Goal: Task Accomplishment & Management: Use online tool/utility

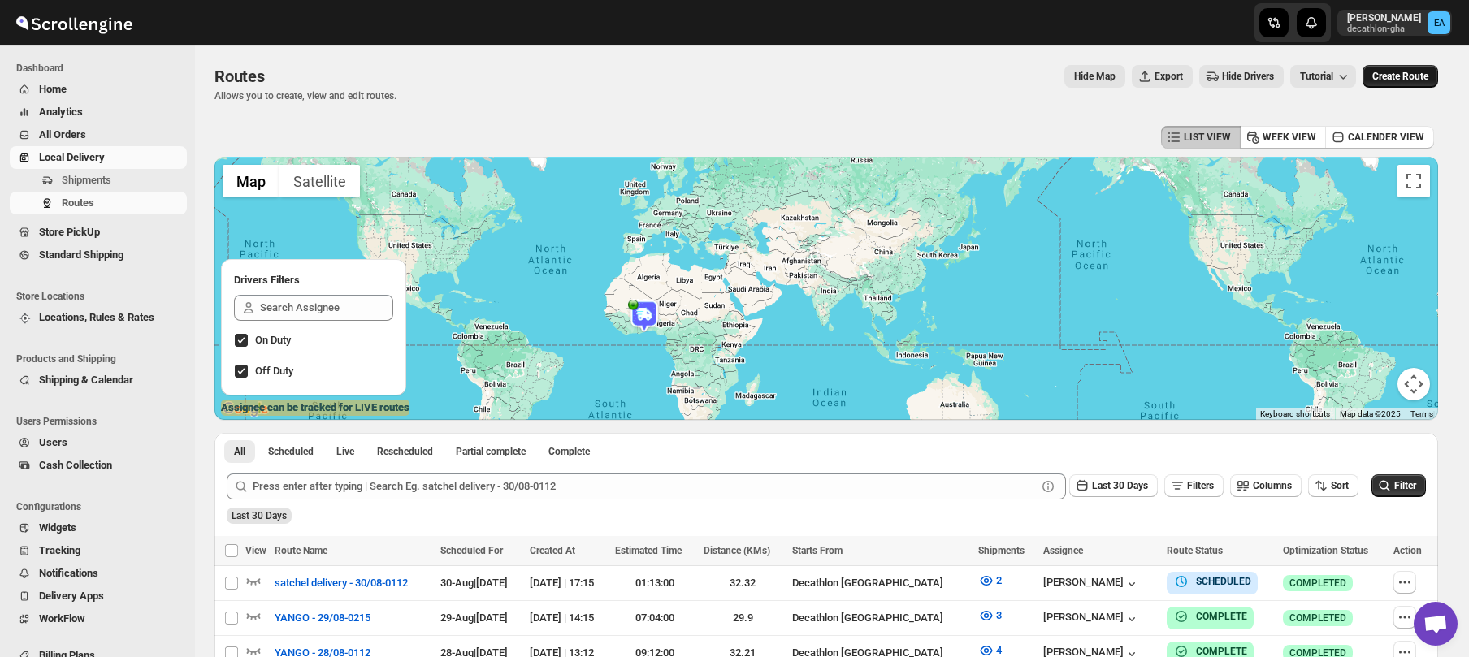
click at [1408, 71] on span "Create Route" at bounding box center [1400, 76] width 56 height 13
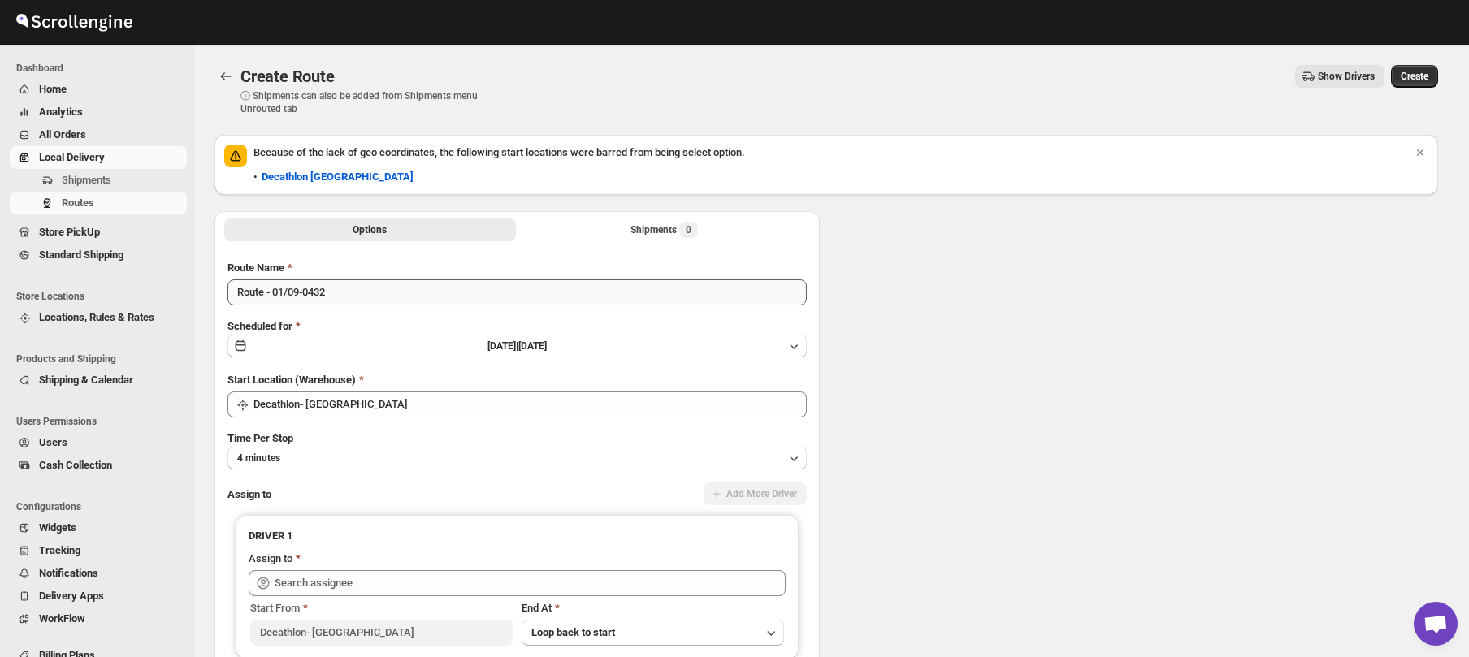
type input "Decathlon- [GEOGRAPHIC_DATA]"
click at [262, 216] on div "Options Shipments 0 More views Options Shipments 0 More views" at bounding box center [516, 229] width 605 height 36
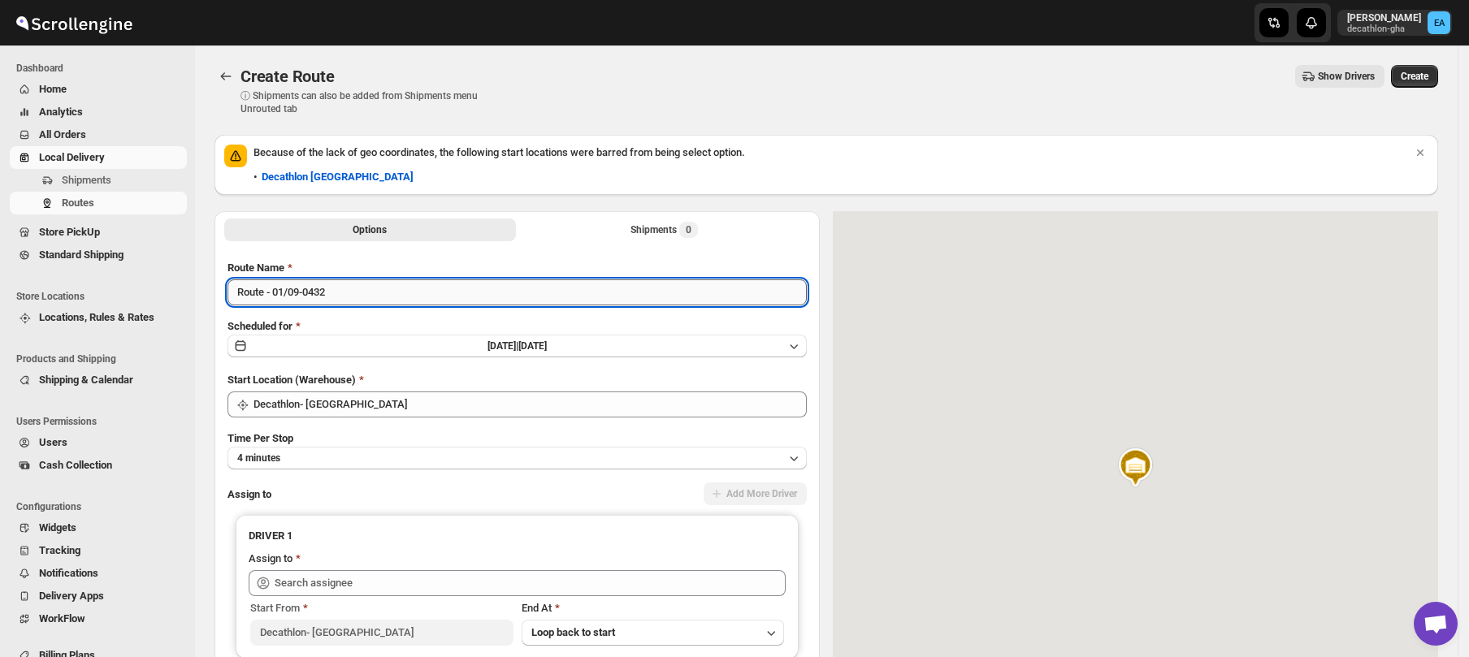
click at [264, 294] on input "Route - 01/09-0432" at bounding box center [516, 292] width 579 height 26
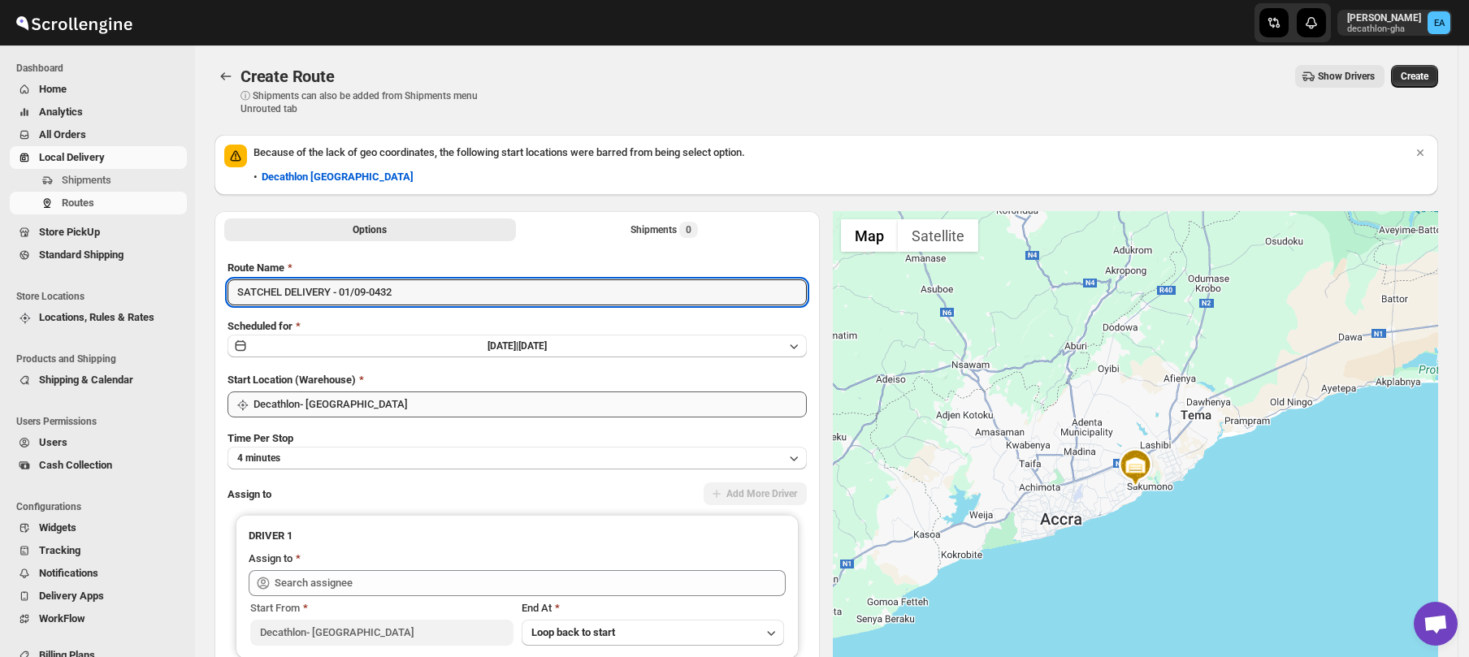
type input "SATCHEL DELIVERY - 01/09-0432"
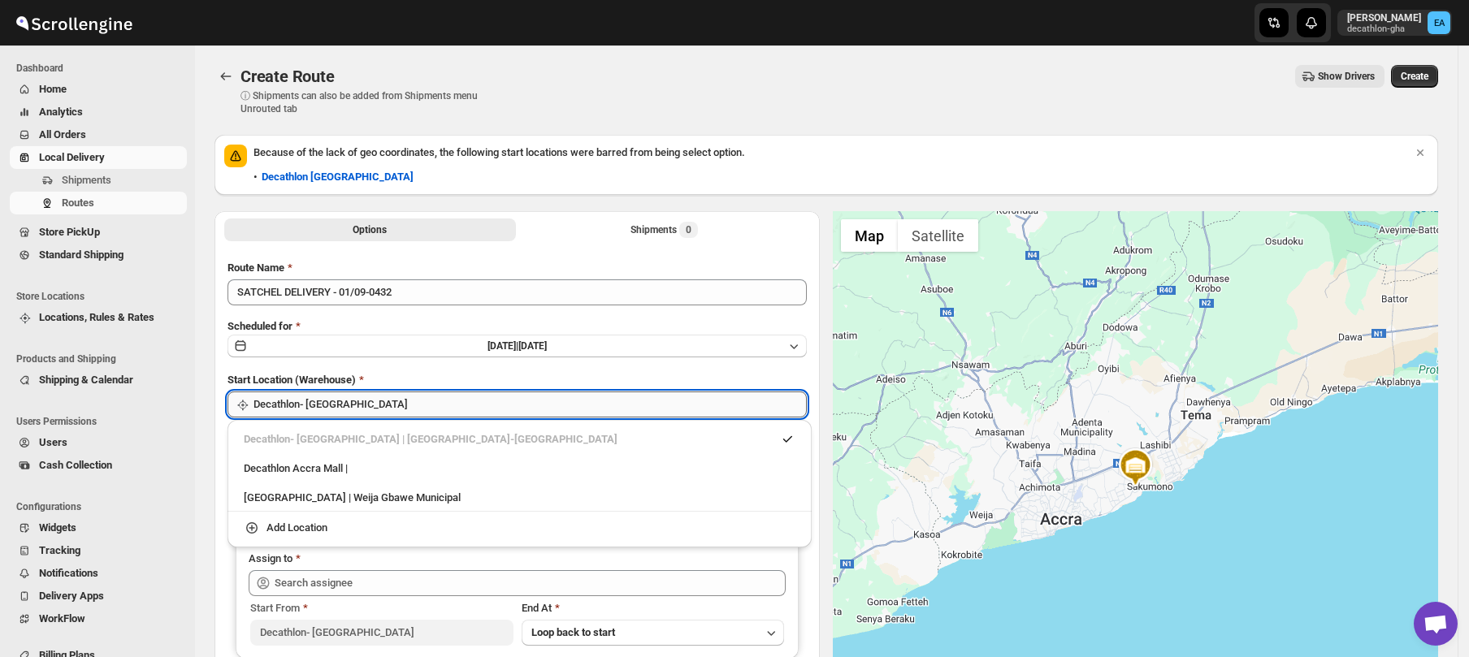
click at [296, 409] on input "Decathlon- [GEOGRAPHIC_DATA]" at bounding box center [529, 405] width 553 height 26
click at [316, 469] on div "Decathlon Accra Mall |" at bounding box center [520, 469] width 552 height 16
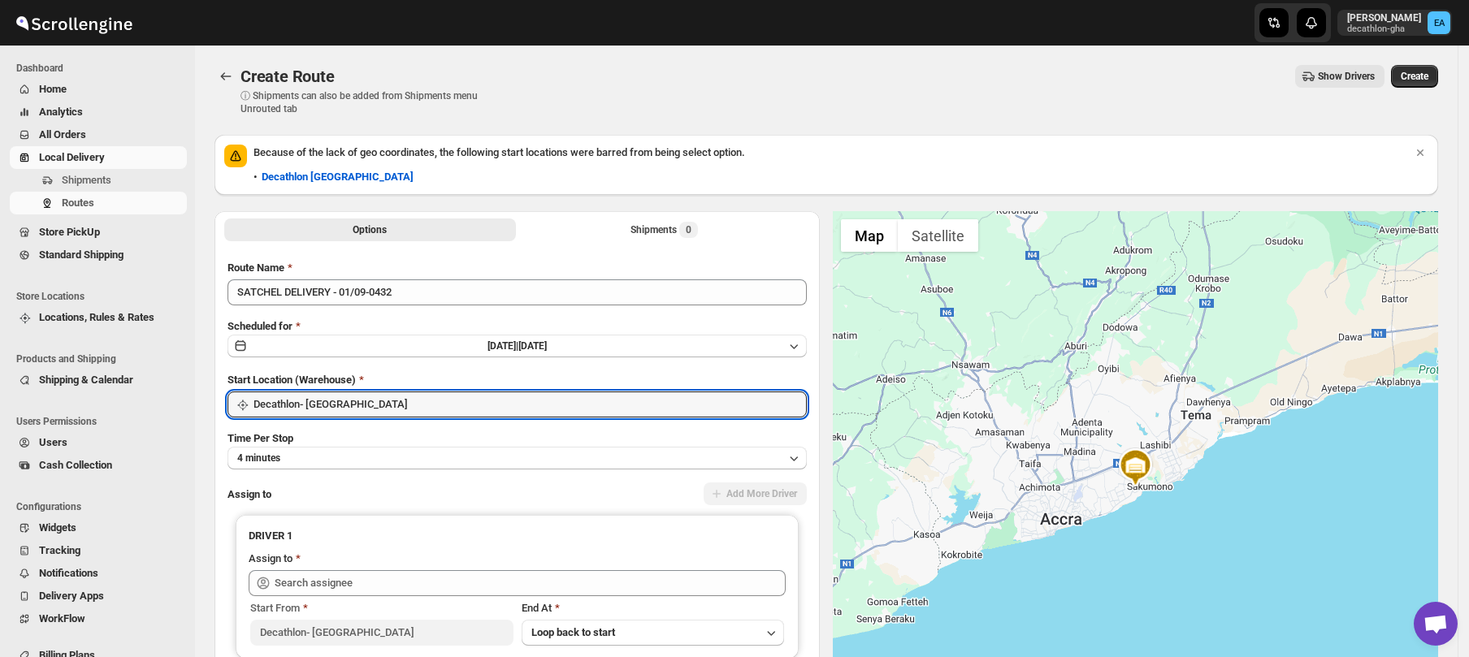
type input "Decathlon [GEOGRAPHIC_DATA]"
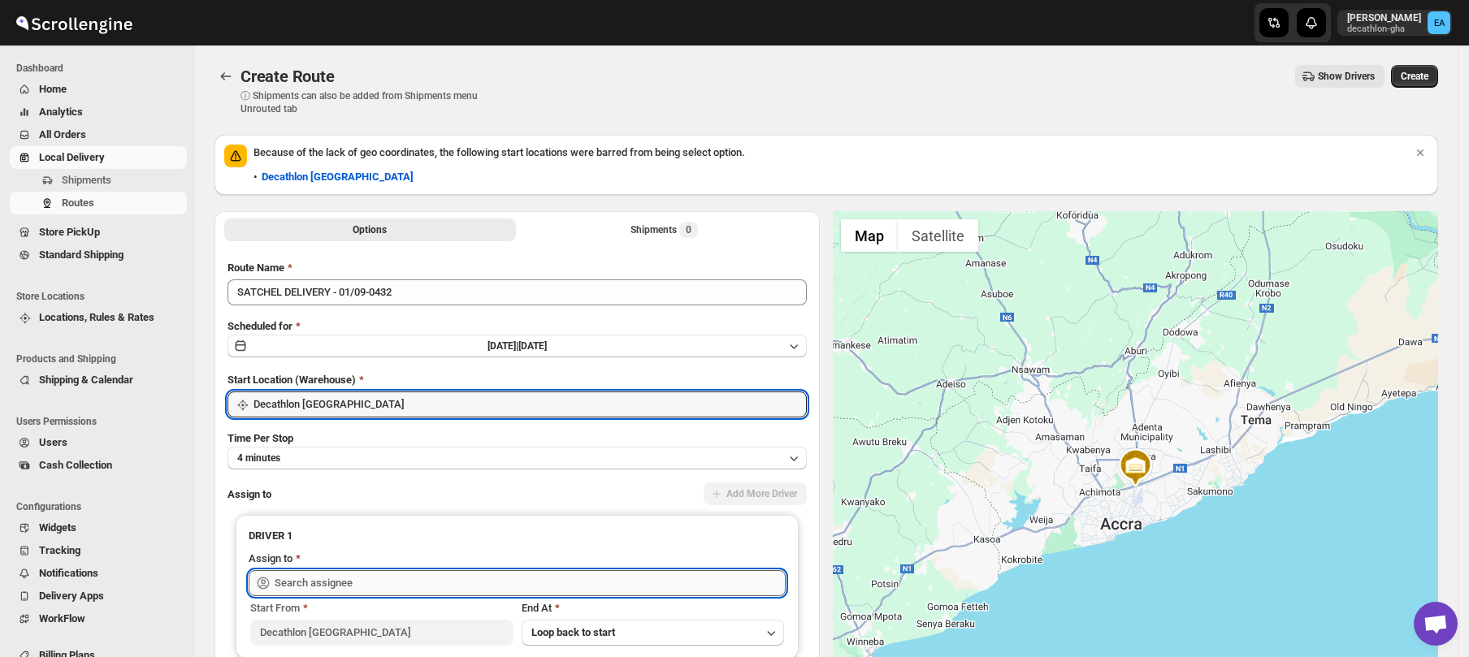
click at [326, 578] on input "text" at bounding box center [530, 583] width 511 height 26
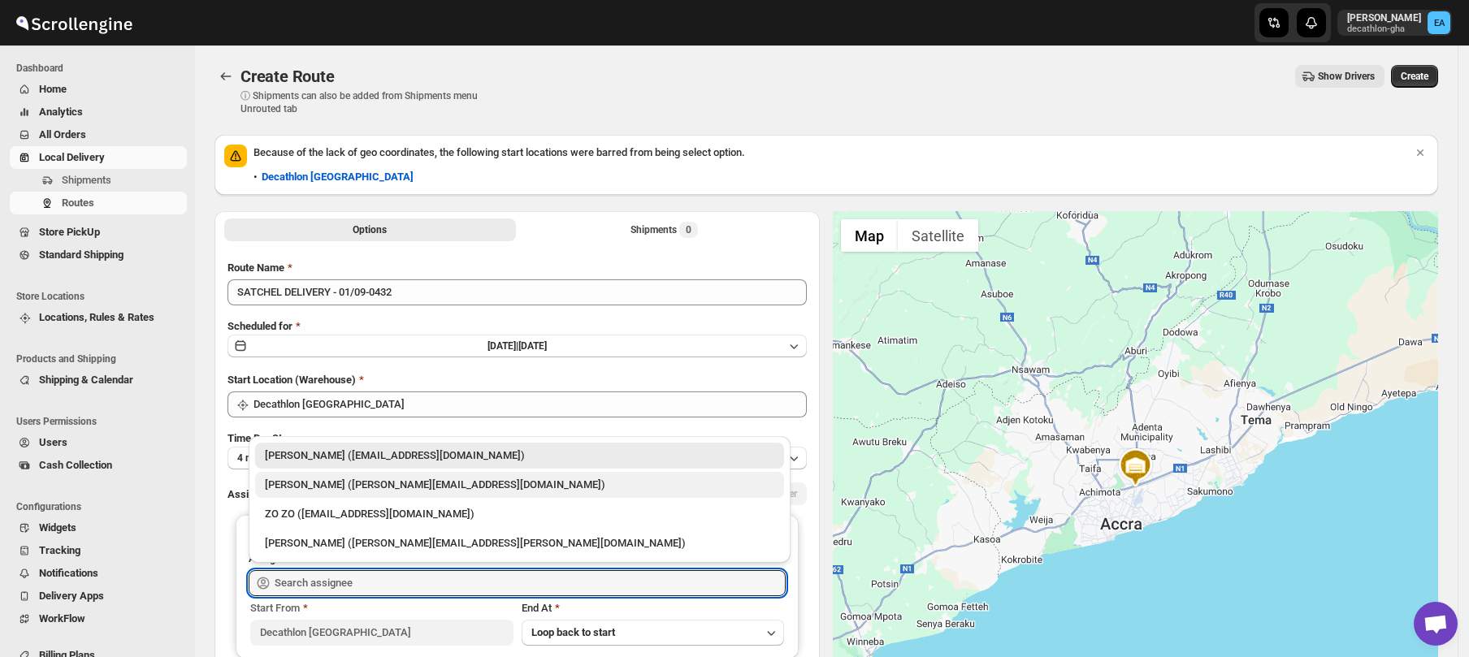
click at [322, 486] on div "[PERSON_NAME] ([PERSON_NAME][EMAIL_ADDRESS][DOMAIN_NAME])" at bounding box center [519, 485] width 509 height 16
type input "[PERSON_NAME] ([PERSON_NAME][EMAIL_ADDRESS][DOMAIN_NAME])"
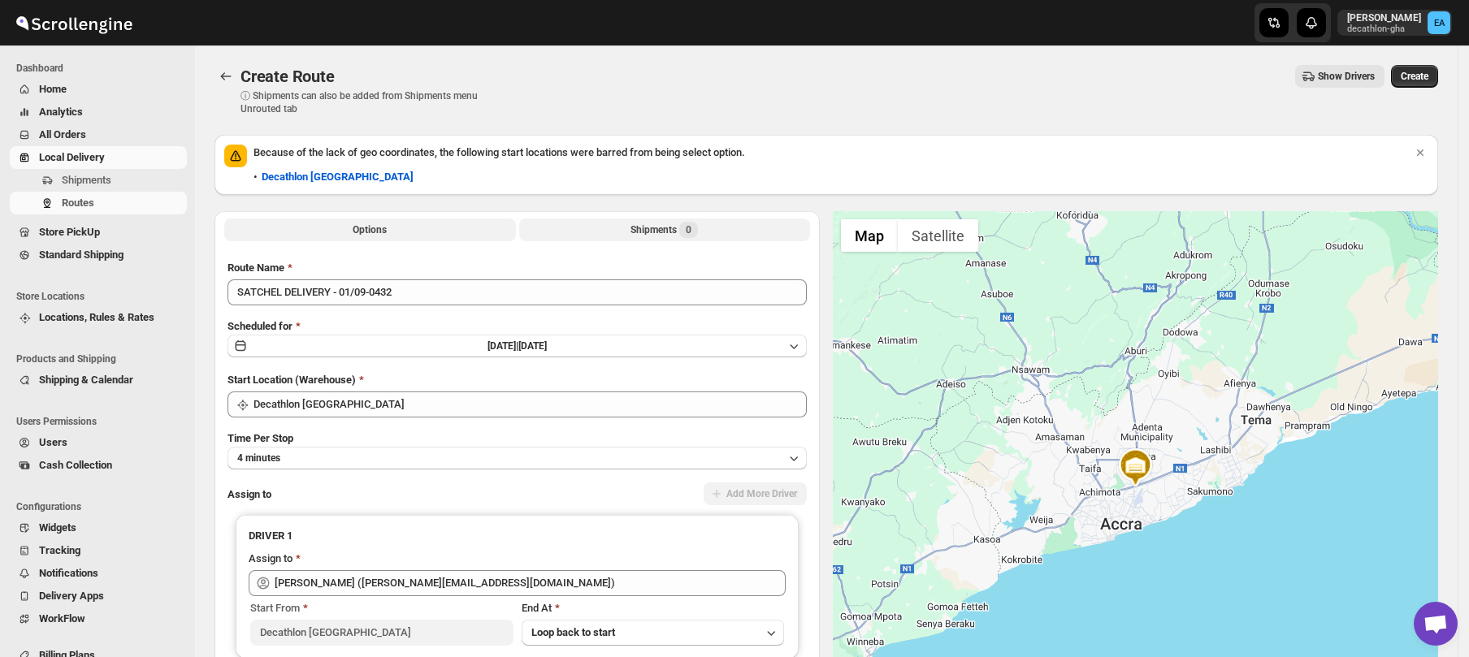
click at [650, 229] on div "Shipments 0" at bounding box center [663, 230] width 67 height 16
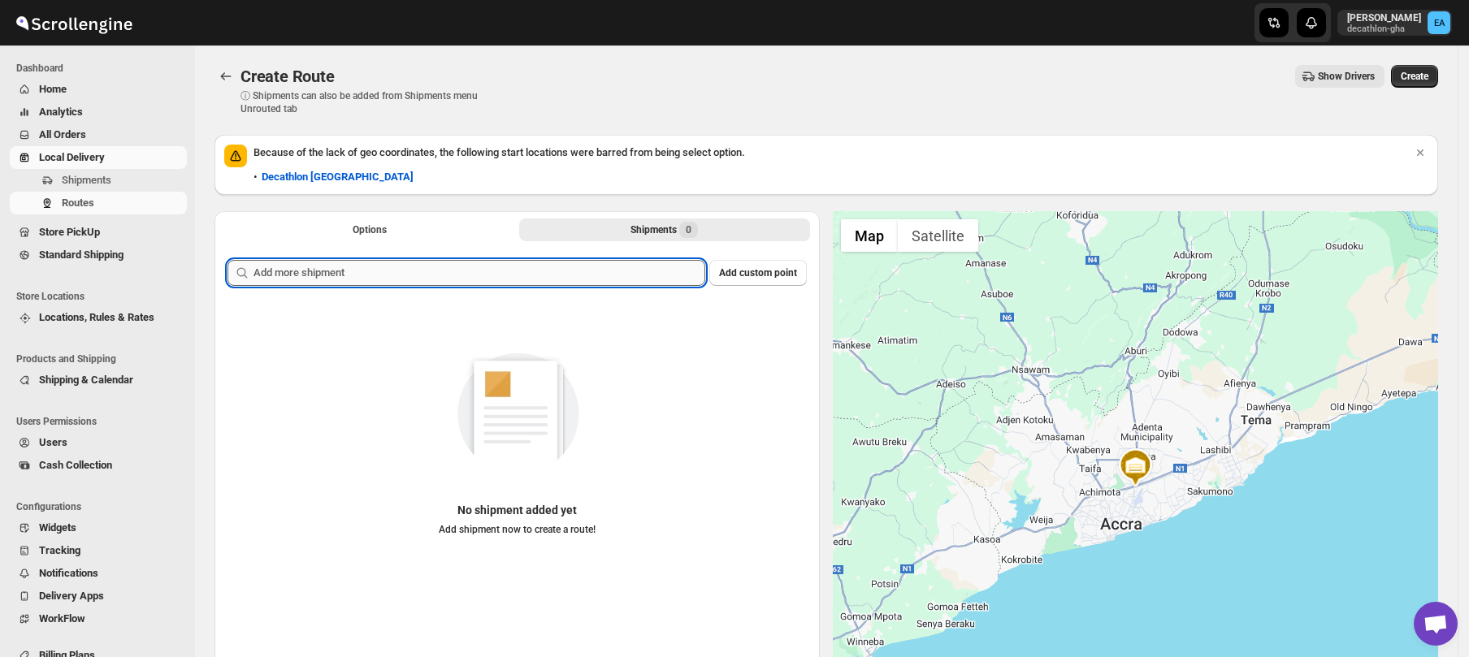
click at [396, 270] on input "text" at bounding box center [479, 273] width 452 height 26
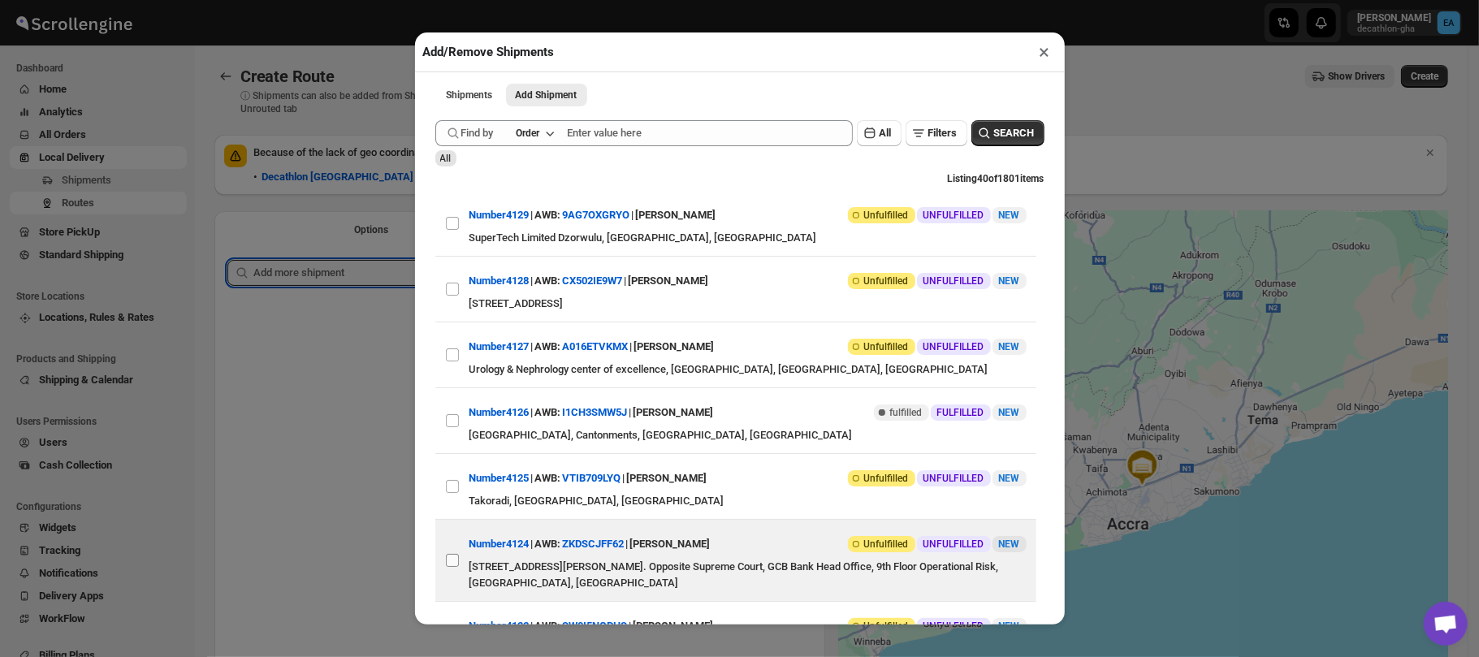
click at [456, 564] on input "View details for 68b5531ec0fa9a00bc710fdf" at bounding box center [452, 560] width 13 height 13
checkbox input "true"
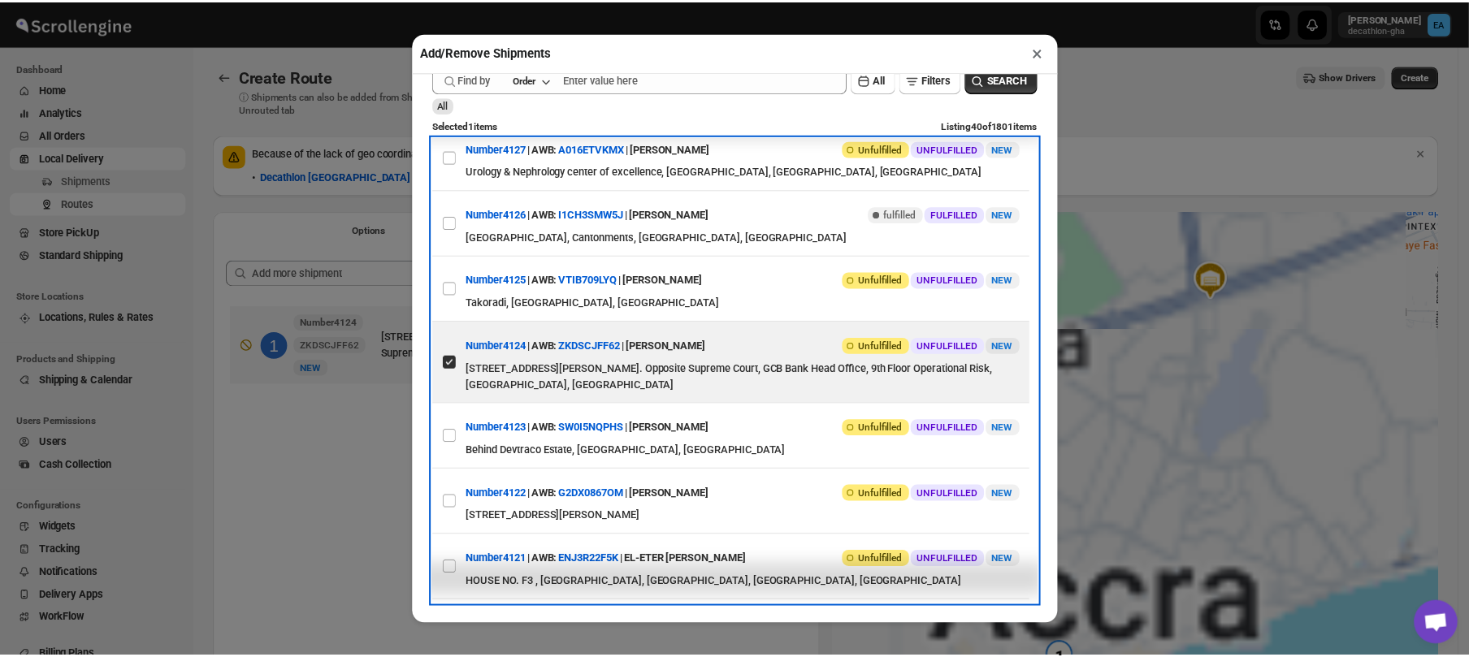
scroll to position [185, 0]
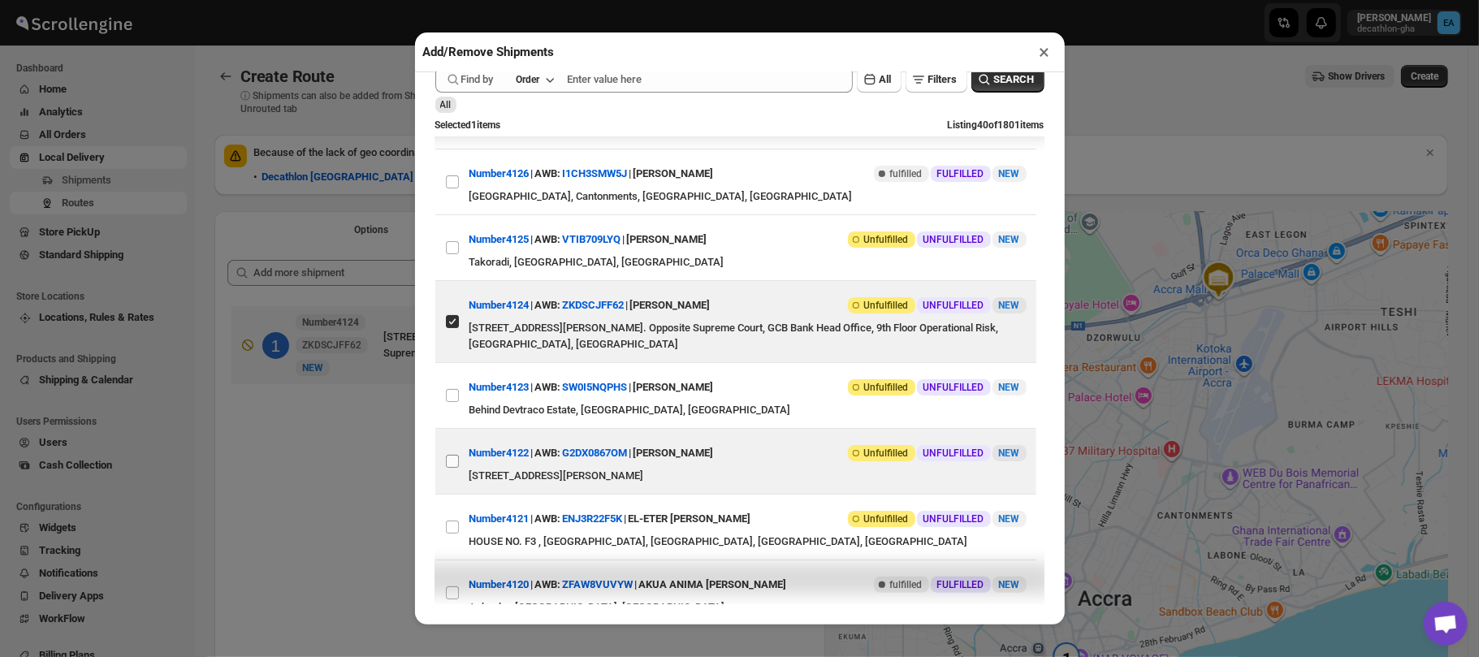
click at [452, 461] on input "View details for 68b37ed4c0fa9a00bc70f929" at bounding box center [452, 461] width 13 height 13
checkbox input "true"
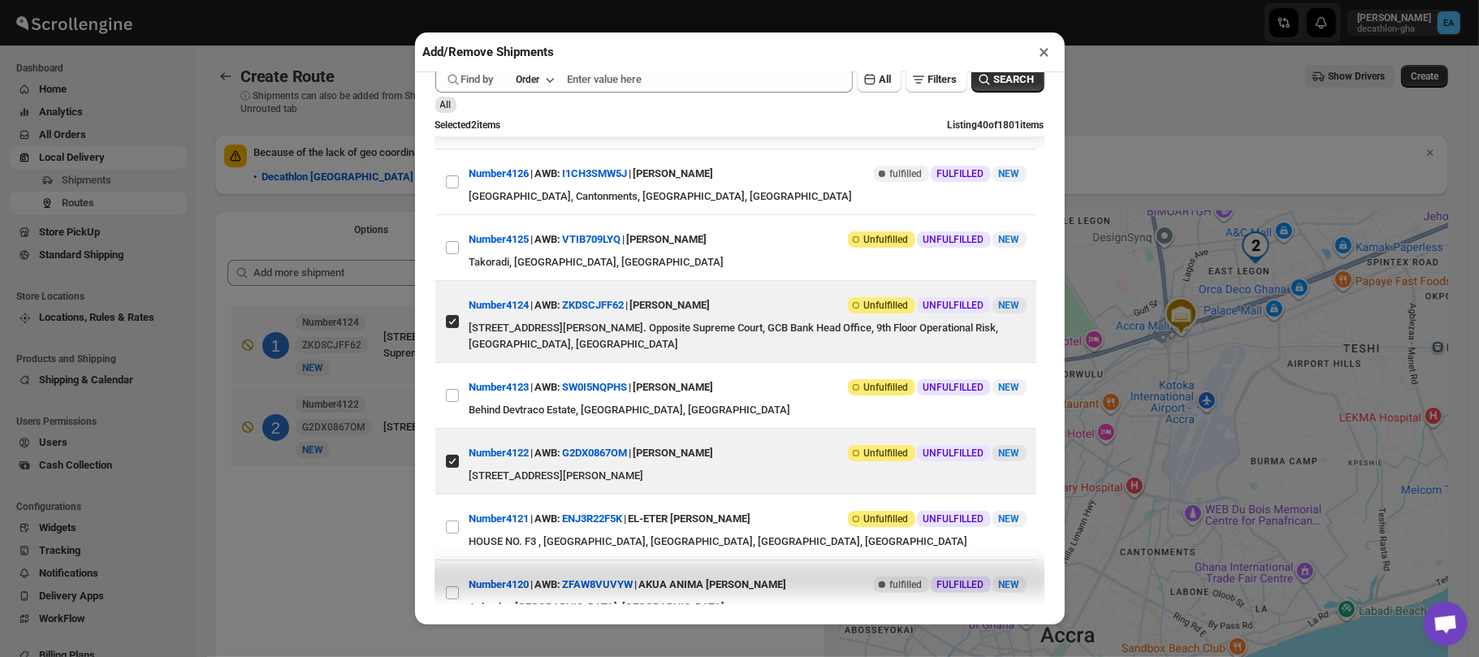
click at [1168, 145] on div "Add/Remove Shipments × Shipments Add Shipment More views Shipments Add Shipment…" at bounding box center [739, 328] width 1479 height 657
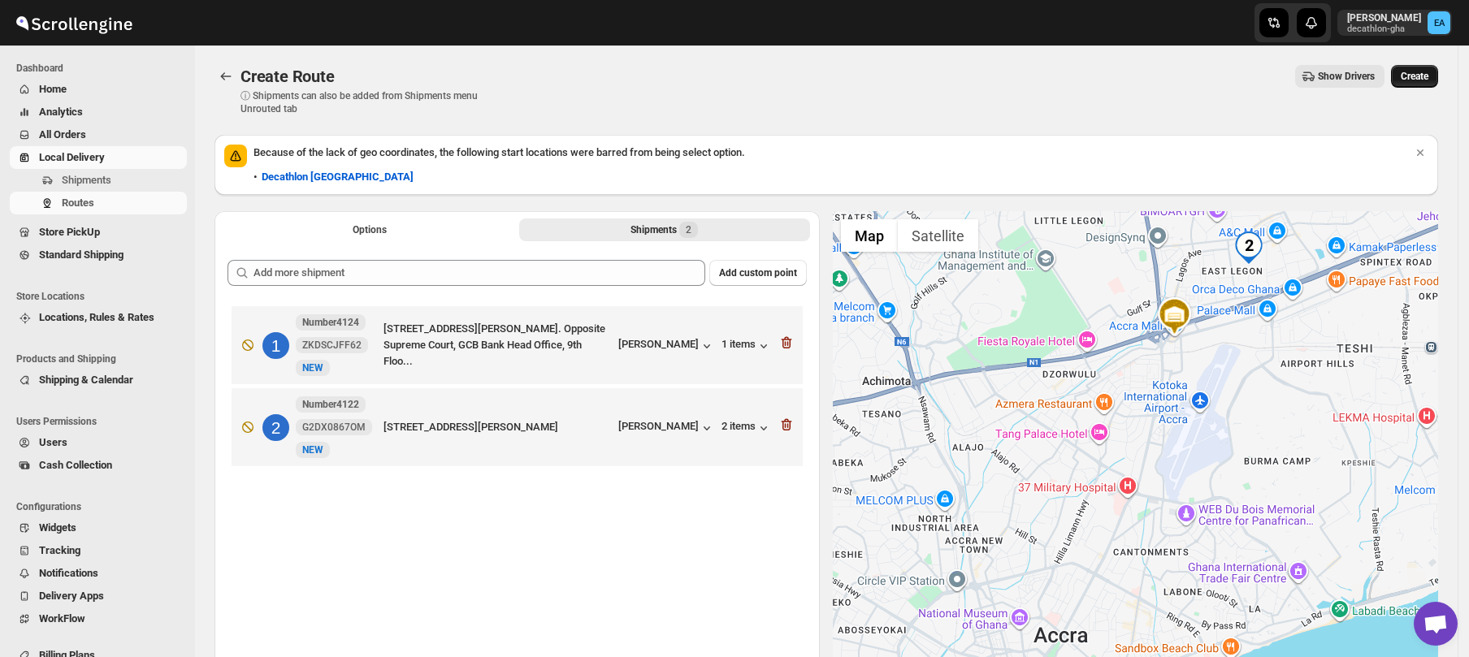
click at [1420, 68] on button "Create" at bounding box center [1414, 76] width 47 height 23
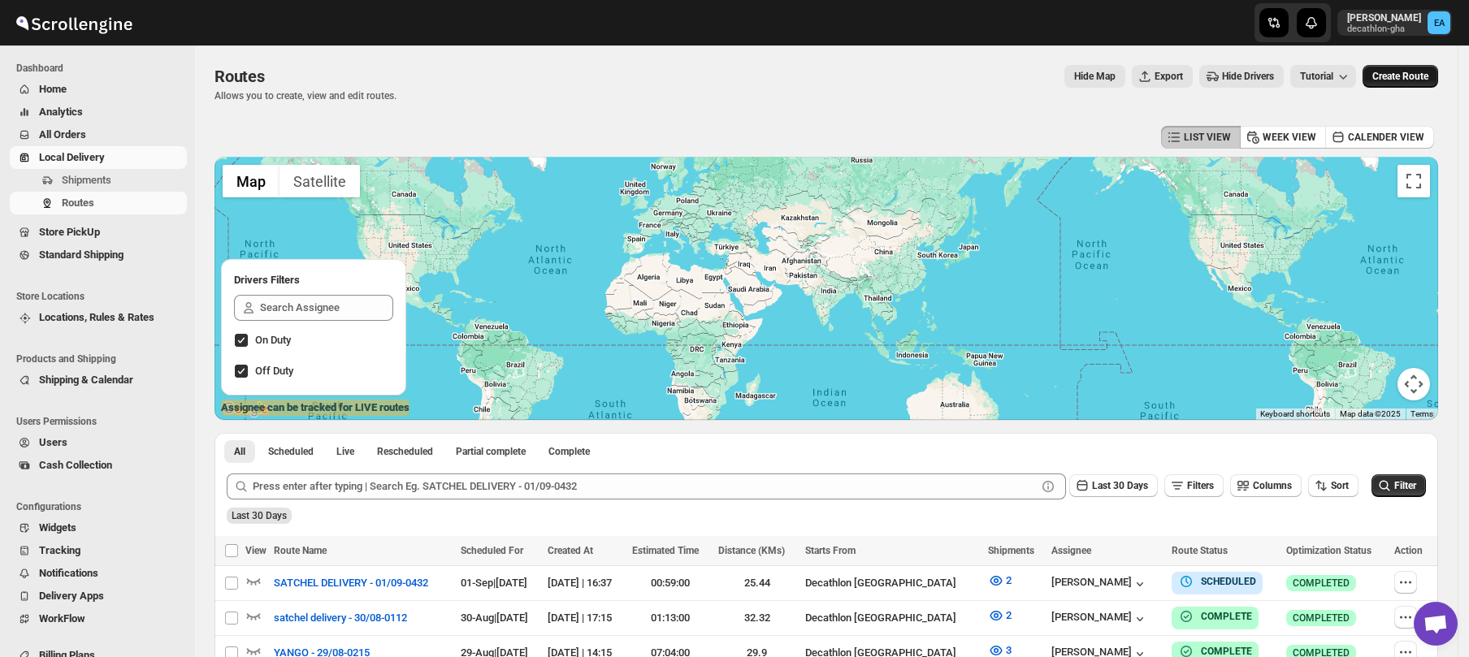
click at [1413, 73] on span "Create Route" at bounding box center [1400, 76] width 56 height 13
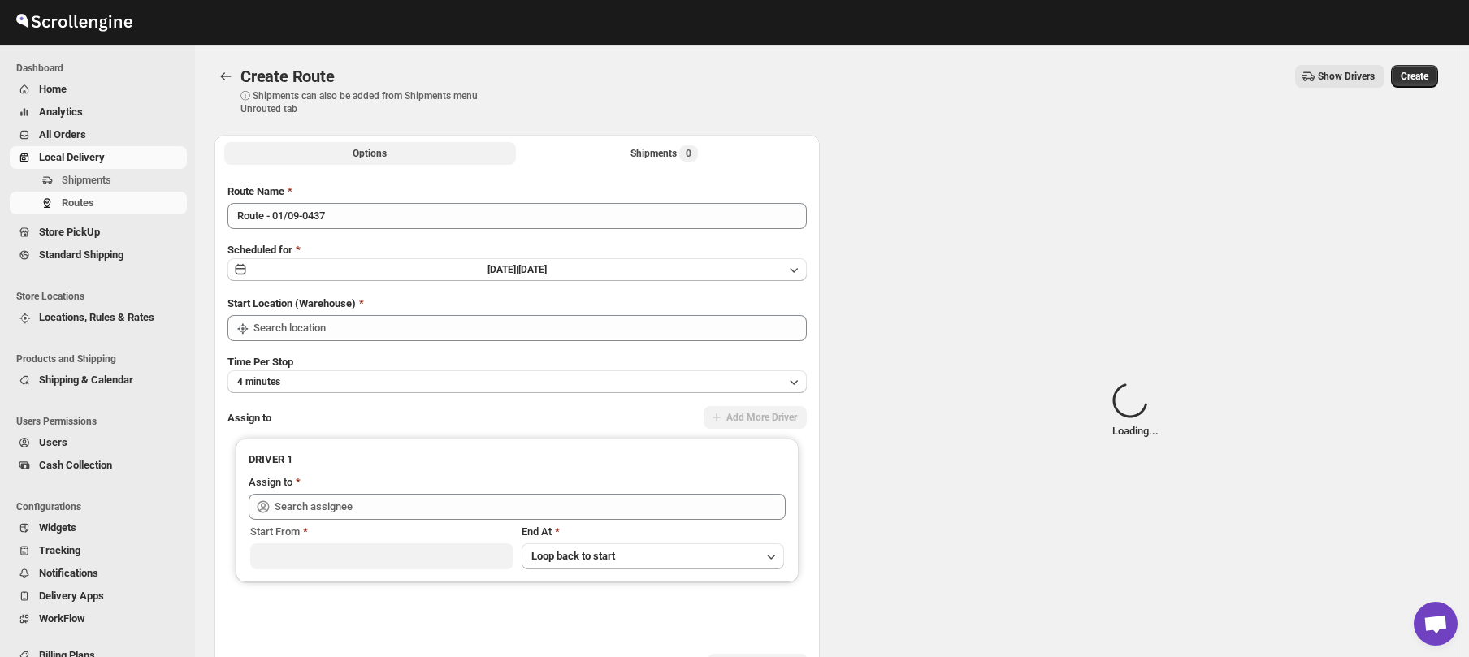
type input "Decathlon- [GEOGRAPHIC_DATA]"
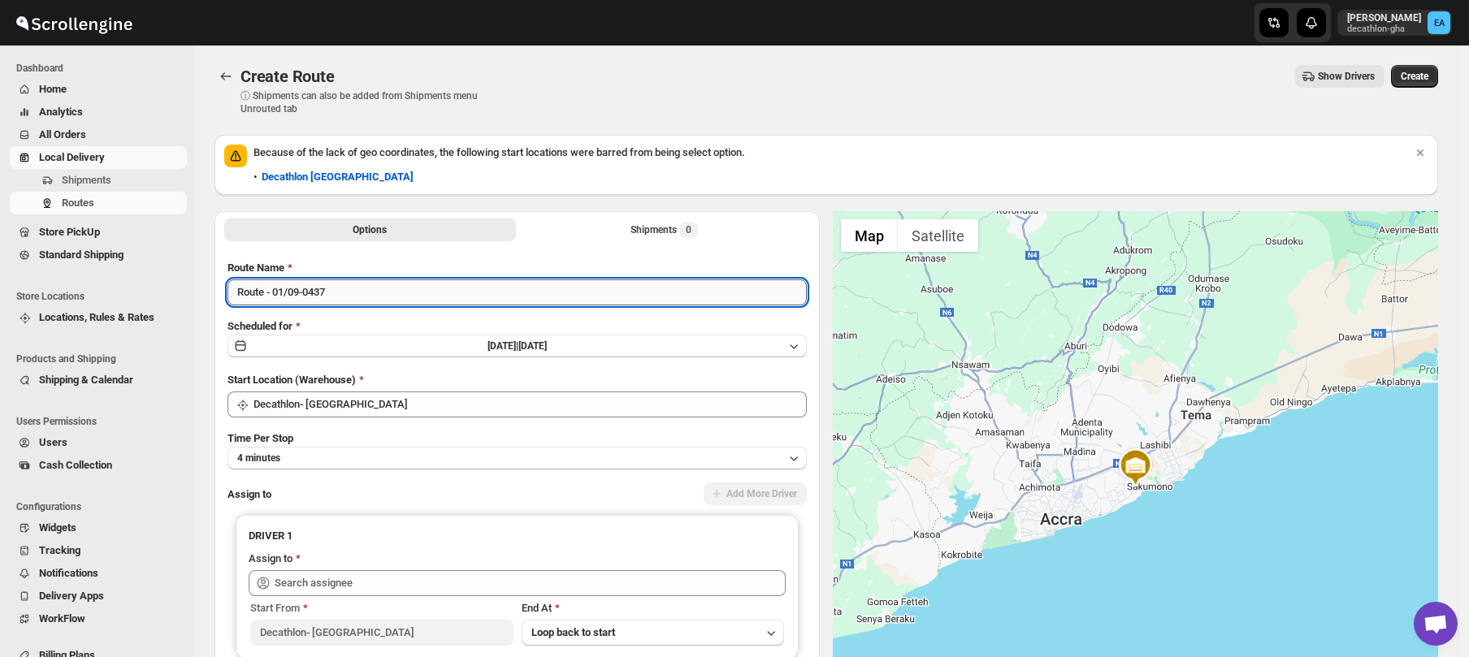
drag, startPoint x: 265, startPoint y: 291, endPoint x: 239, endPoint y: 291, distance: 26.0
click at [239, 291] on input "Route - 01/09-0437" at bounding box center [516, 292] width 579 height 26
type input "SKYNET - 01/09-0437"
click at [656, 237] on div "Shipments 0" at bounding box center [663, 230] width 67 height 16
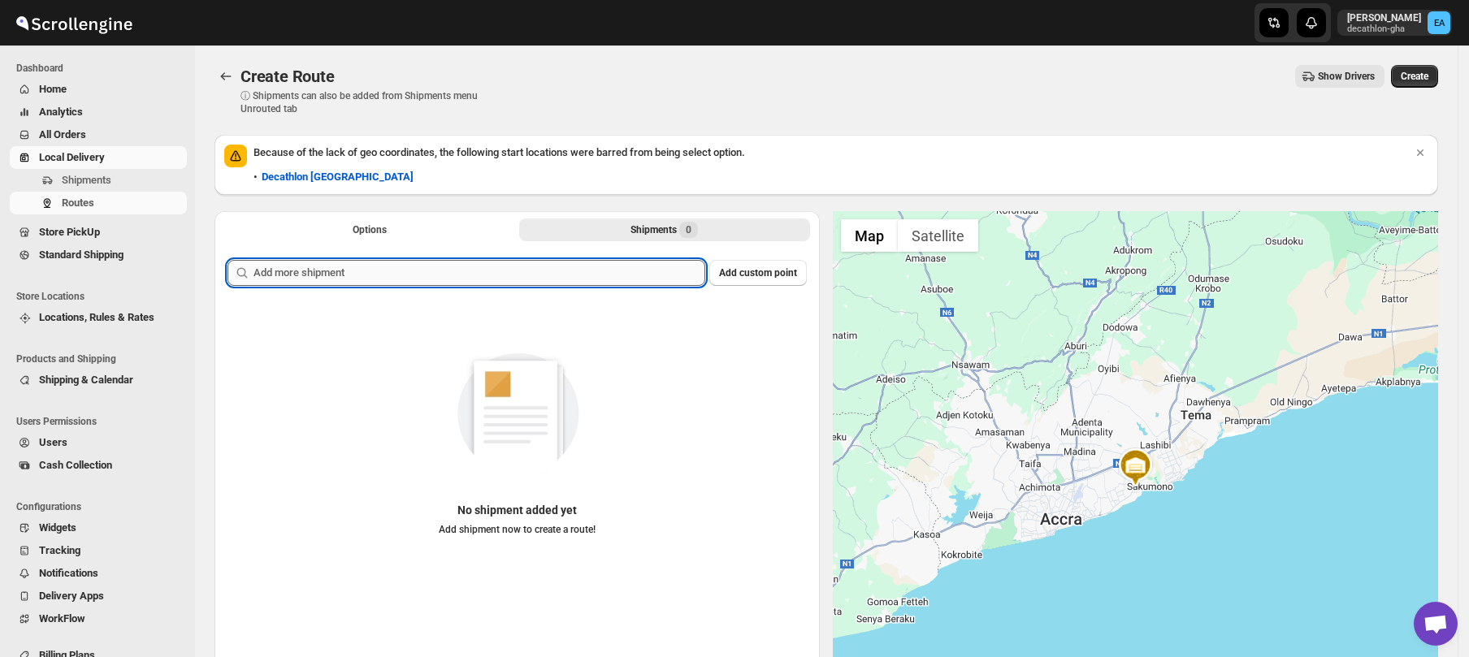
click at [382, 278] on input "text" at bounding box center [479, 273] width 452 height 26
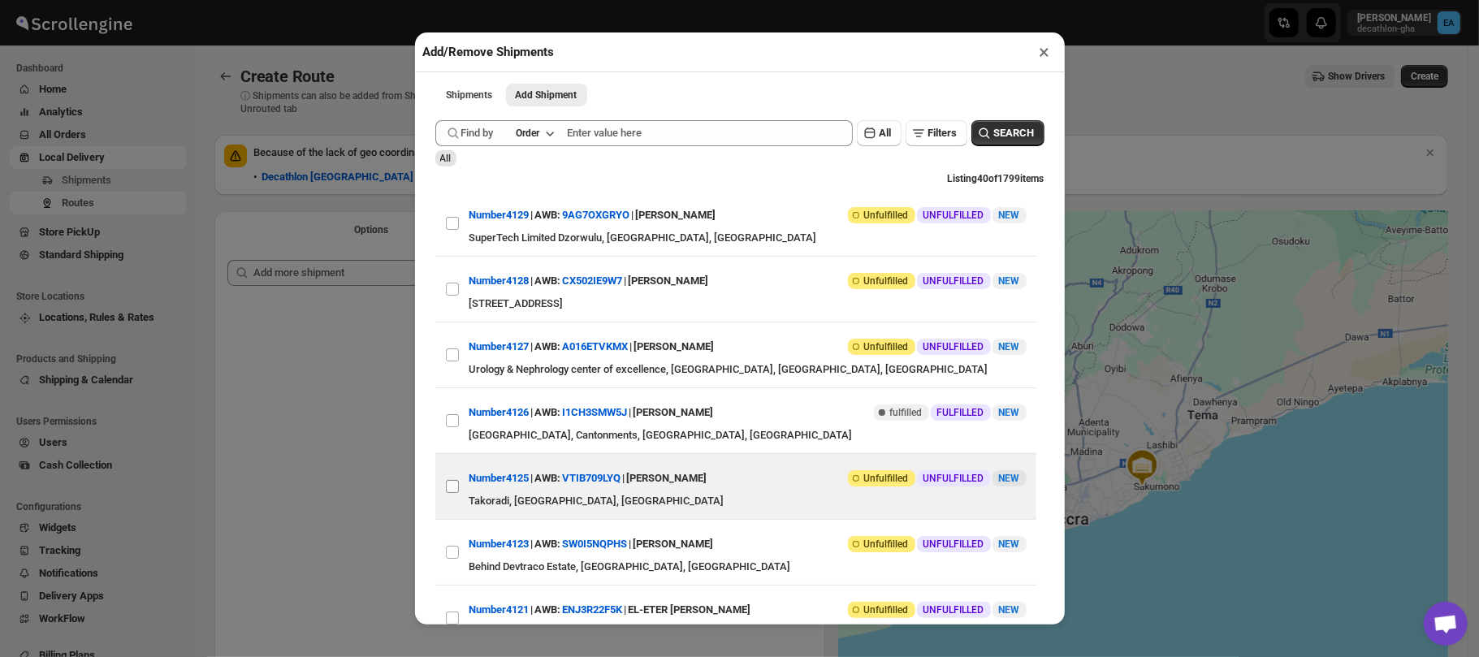
click at [453, 493] on input "View details for 68b57434c0fa9a00bc71121b" at bounding box center [452, 486] width 13 height 13
checkbox input "true"
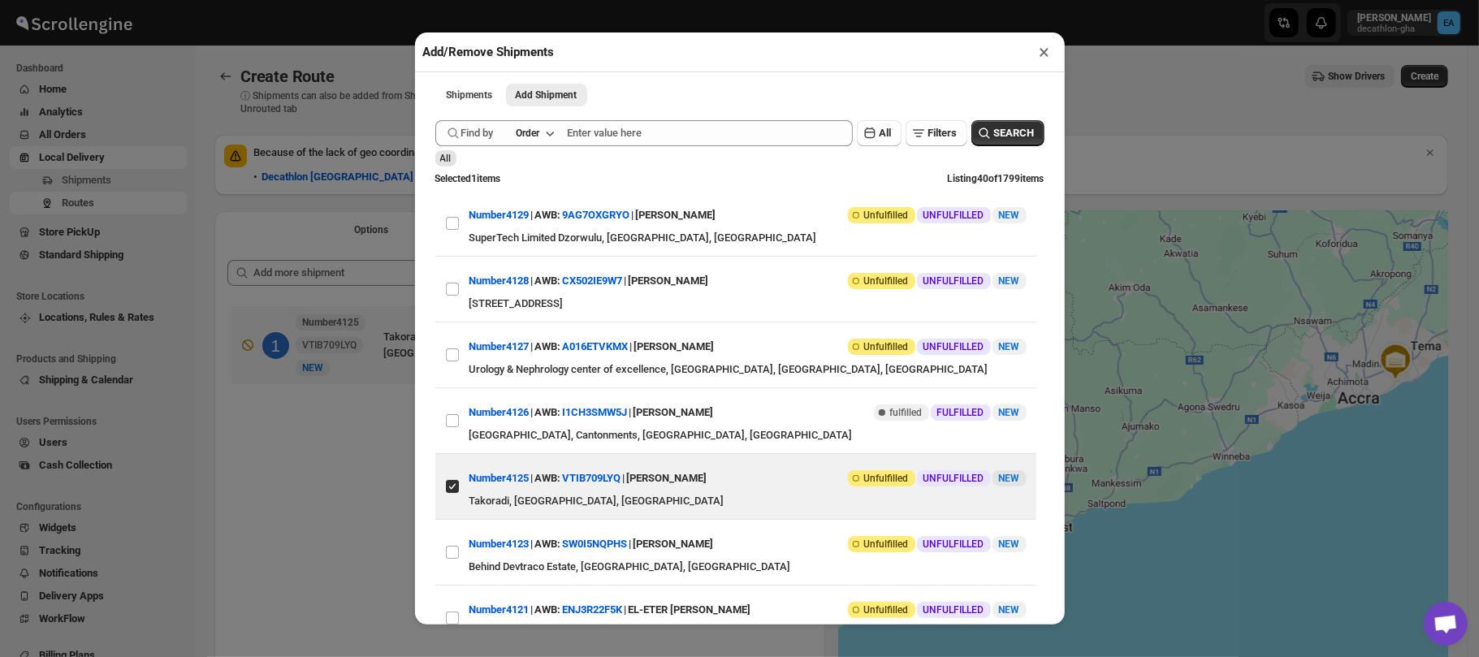
click at [1116, 111] on div "Add/Remove Shipments × Shipments Add Shipment More views Shipments Add Shipment…" at bounding box center [739, 328] width 1479 height 657
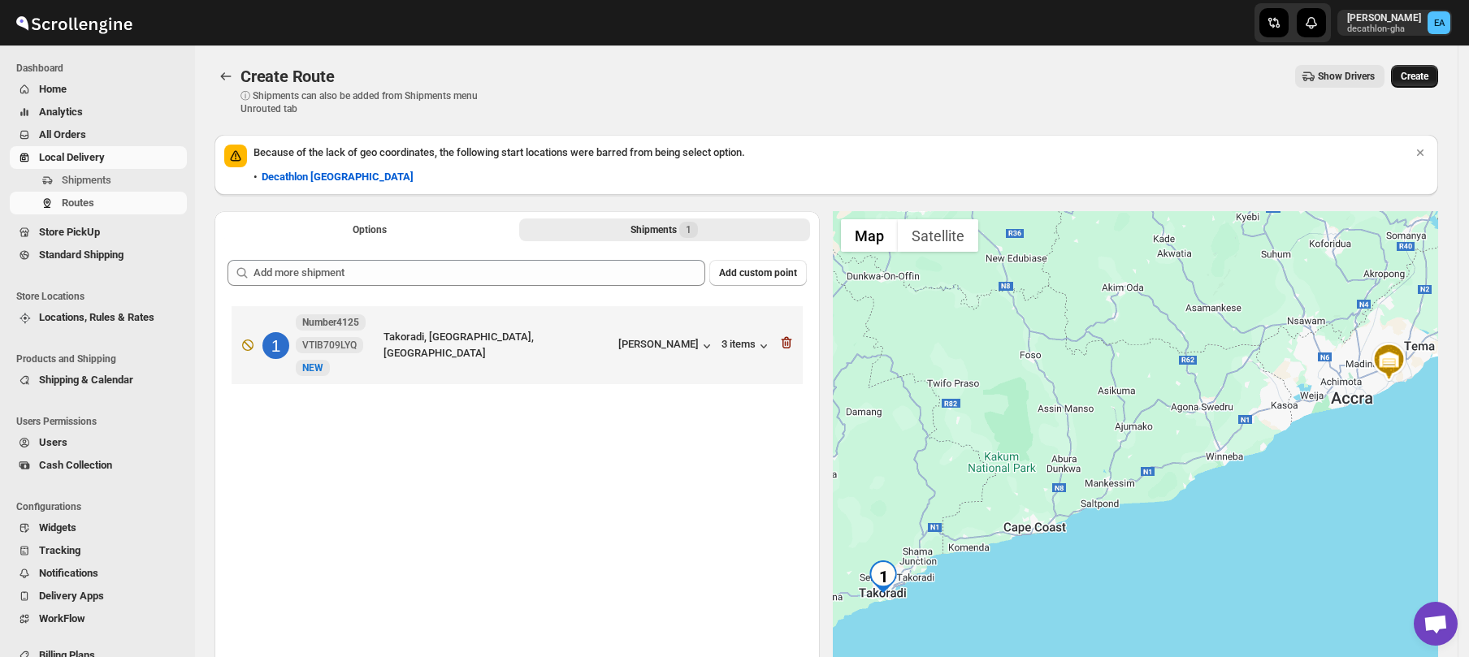
click at [1438, 78] on button "Create" at bounding box center [1414, 76] width 47 height 23
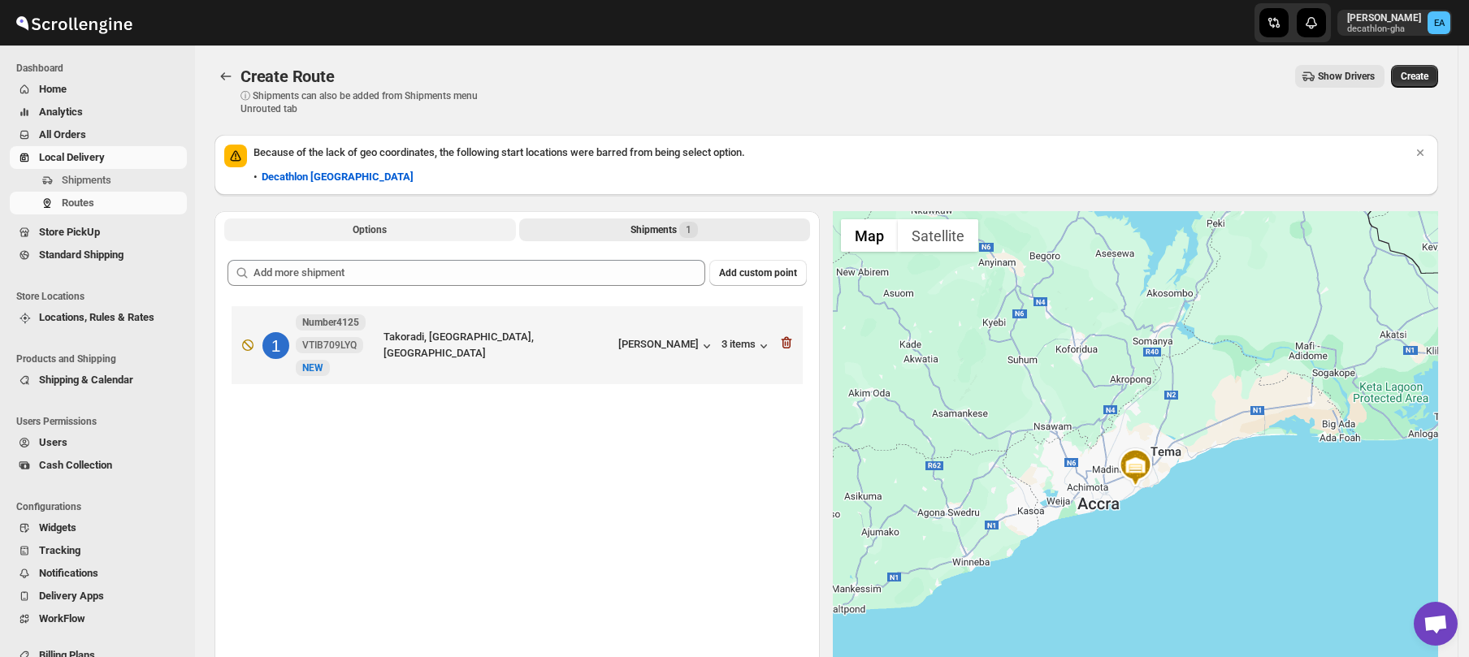
click at [403, 237] on button "Options" at bounding box center [370, 230] width 292 height 23
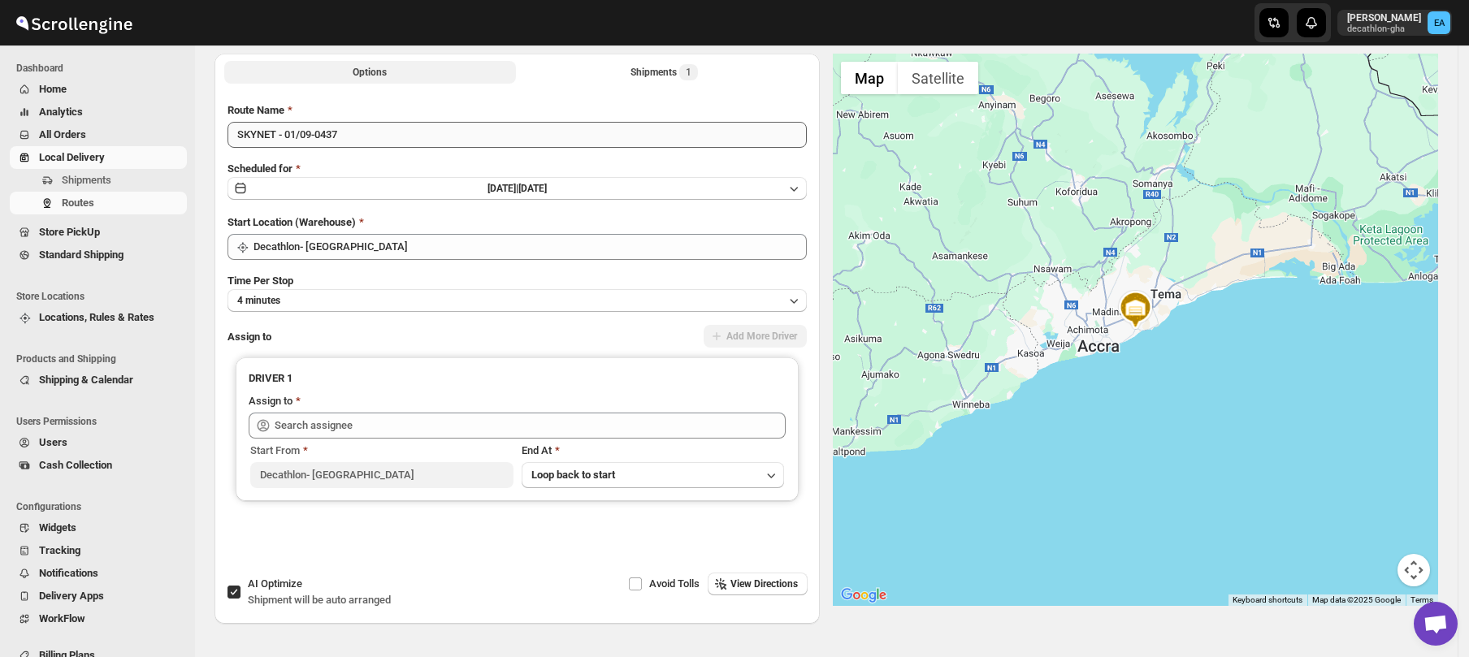
scroll to position [202, 0]
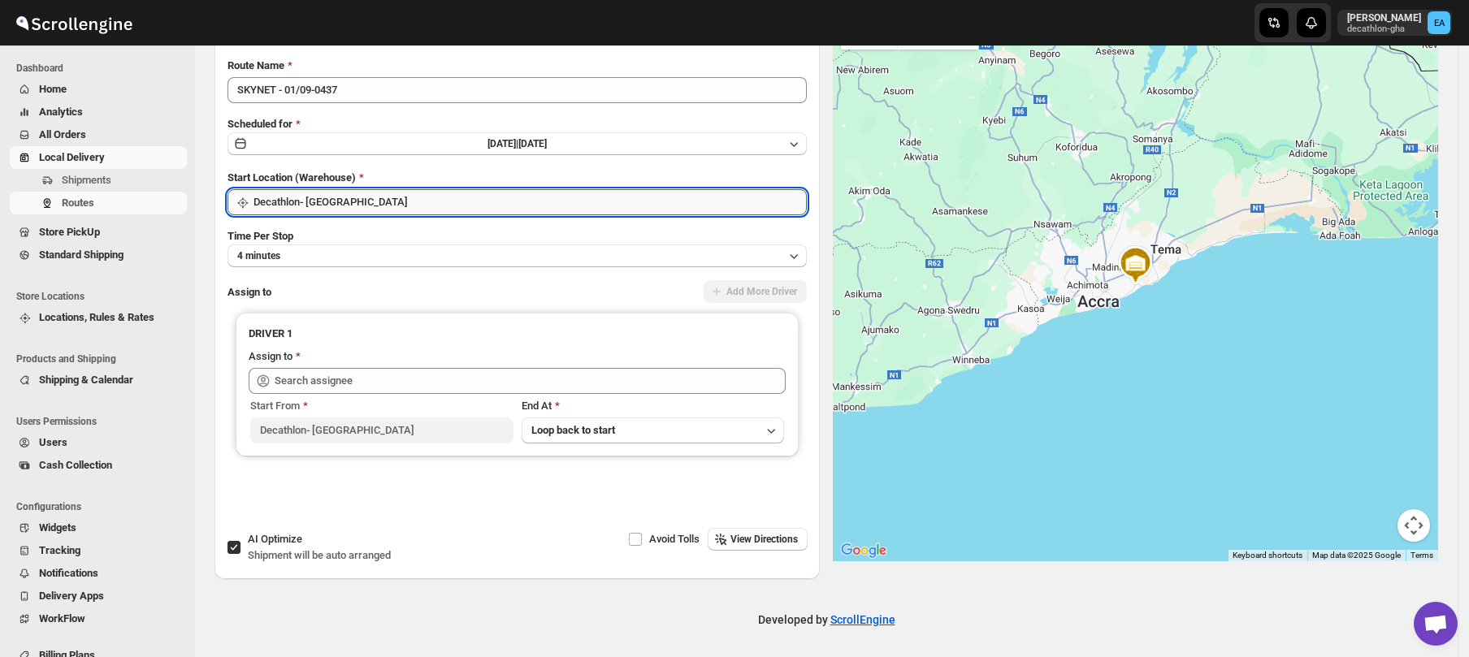
click at [330, 203] on input "Decathlon- [GEOGRAPHIC_DATA]" at bounding box center [529, 202] width 553 height 26
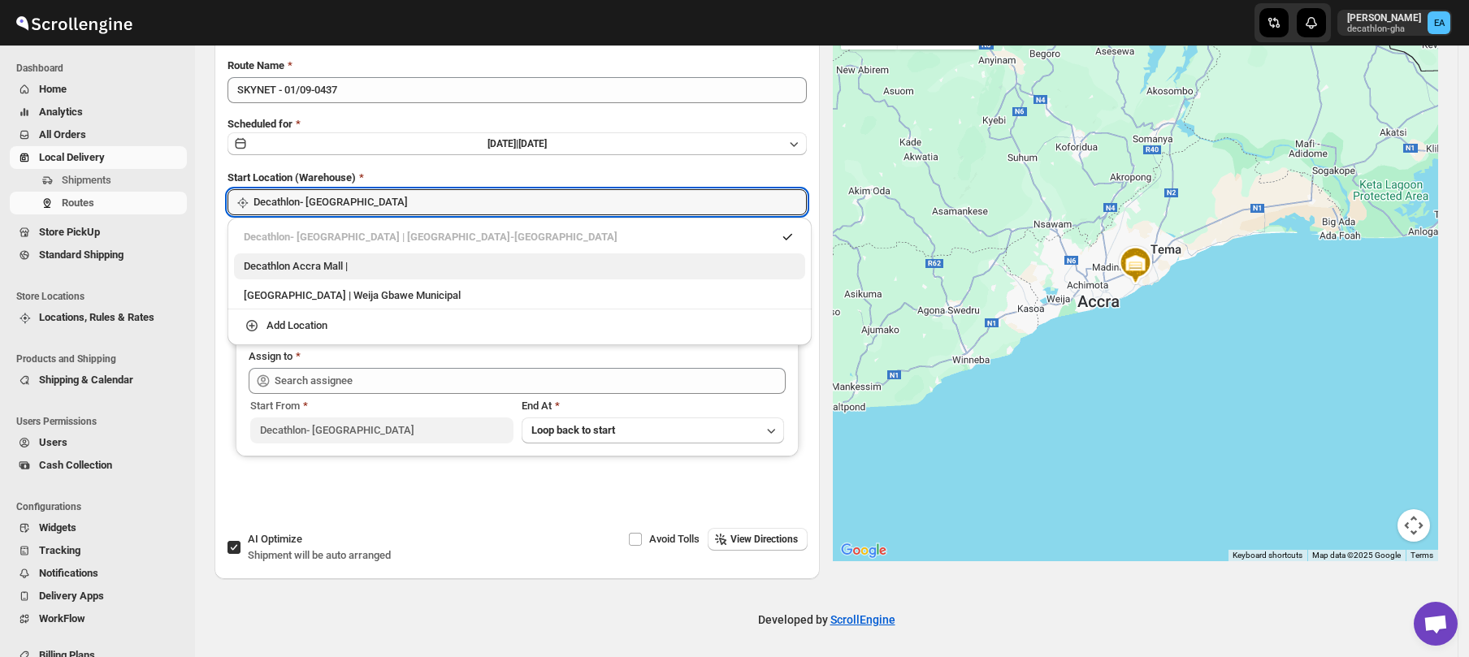
click at [319, 271] on div "Decathlon Accra Mall |" at bounding box center [520, 266] width 552 height 16
type input "Decathlon [GEOGRAPHIC_DATA]"
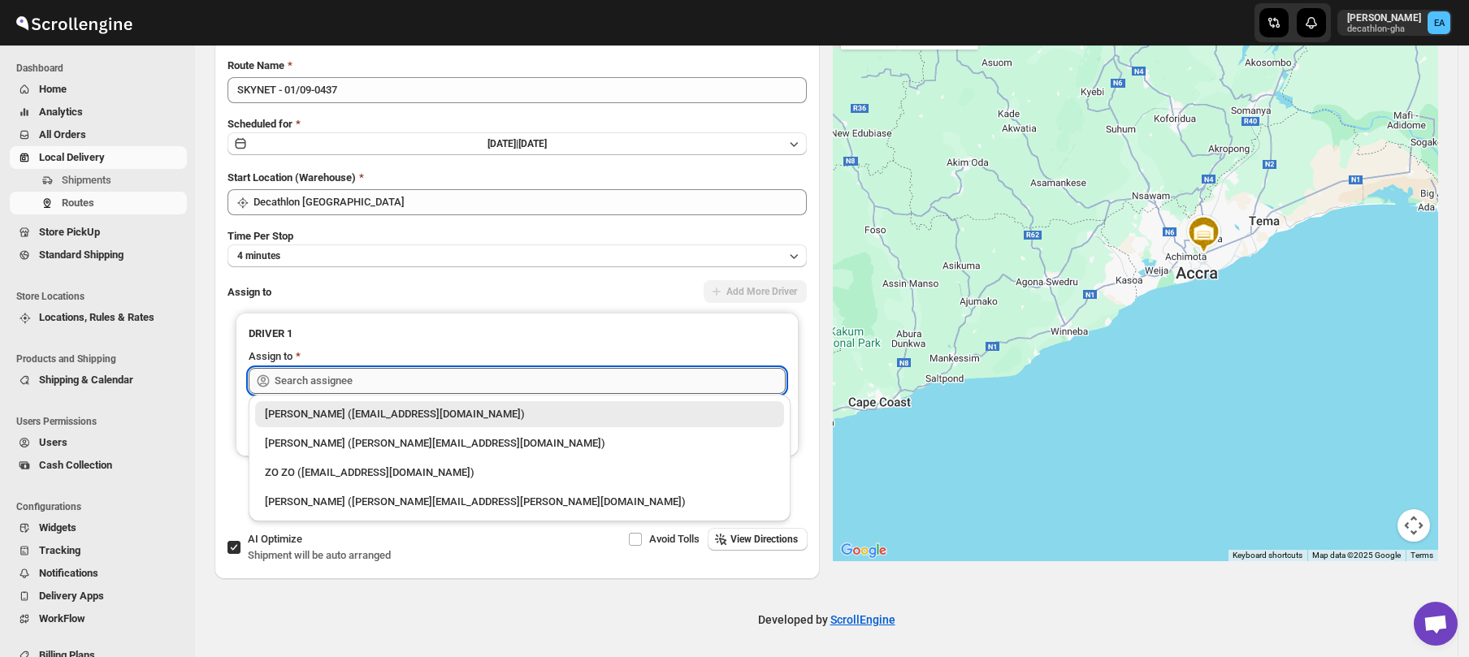
click at [361, 385] on input "text" at bounding box center [530, 381] width 511 height 26
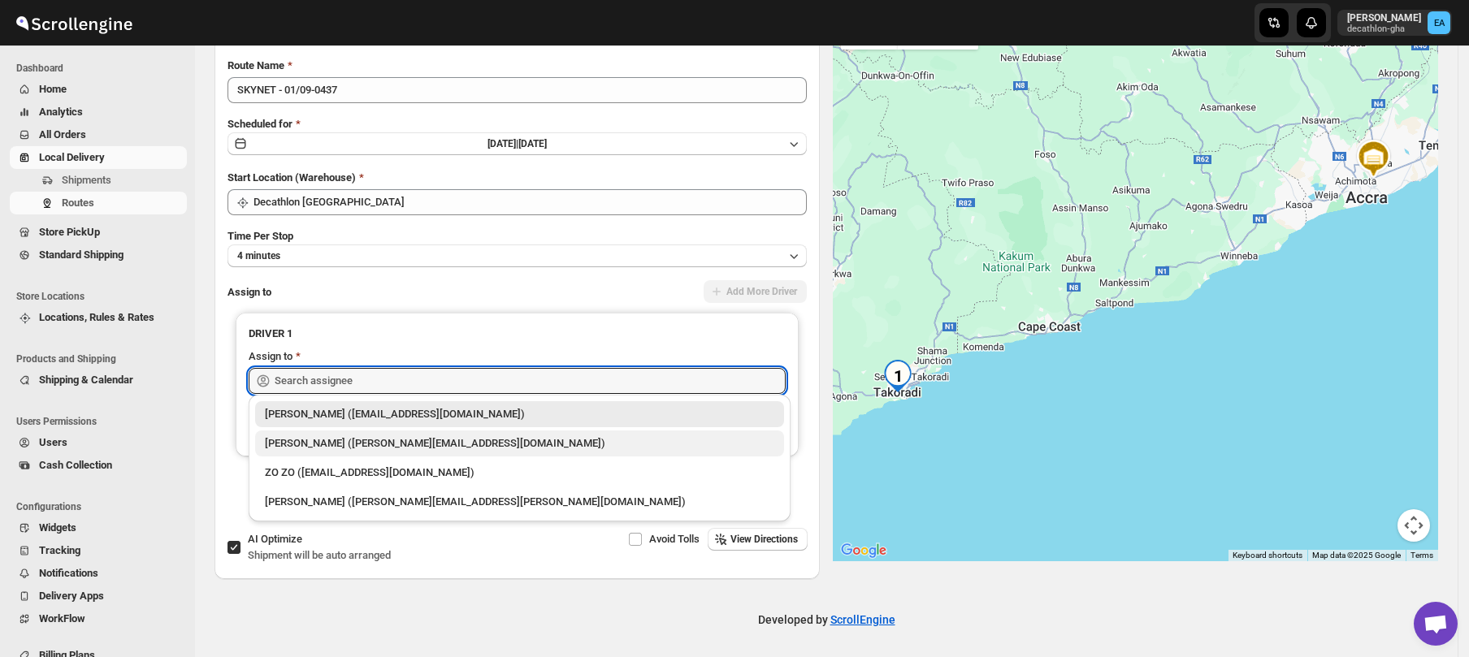
click at [345, 440] on div "[PERSON_NAME] ([PERSON_NAME][EMAIL_ADDRESS][DOMAIN_NAME])" at bounding box center [519, 443] width 509 height 16
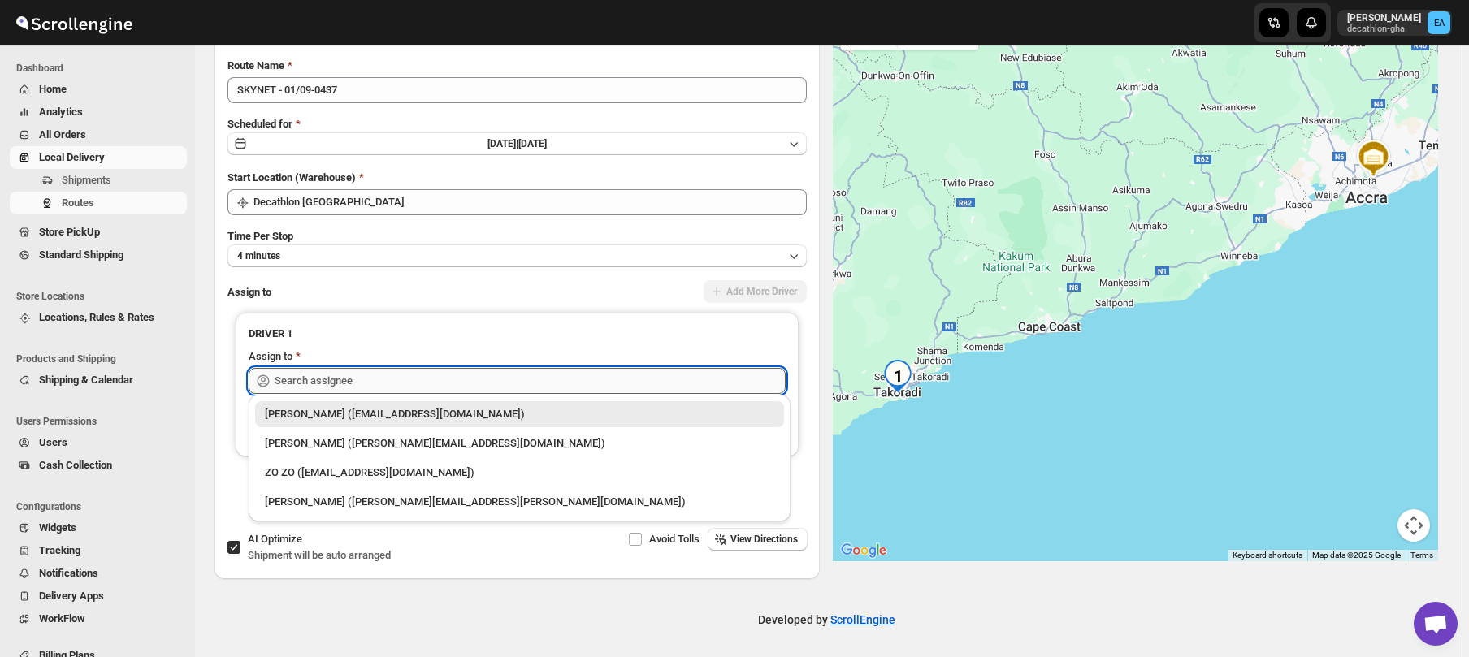
type input "[PERSON_NAME] ([PERSON_NAME][EMAIL_ADDRESS][DOMAIN_NAME])"
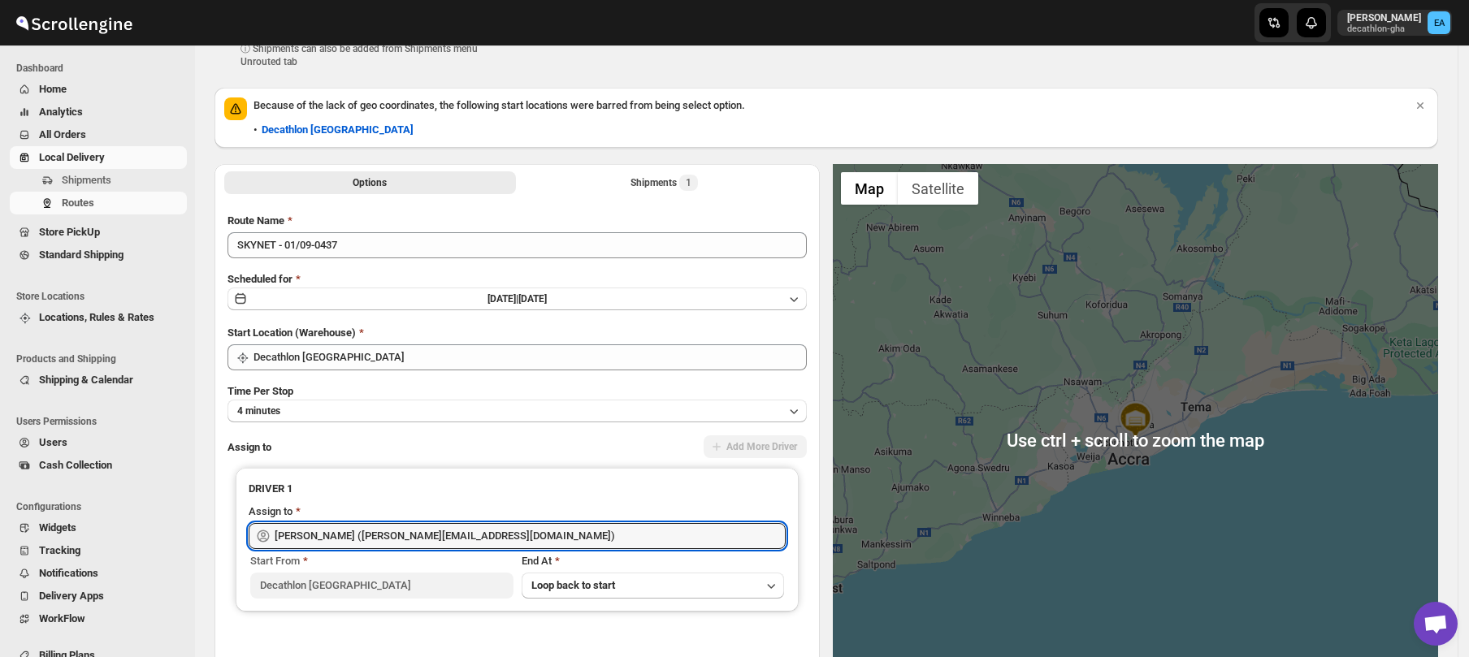
scroll to position [0, 0]
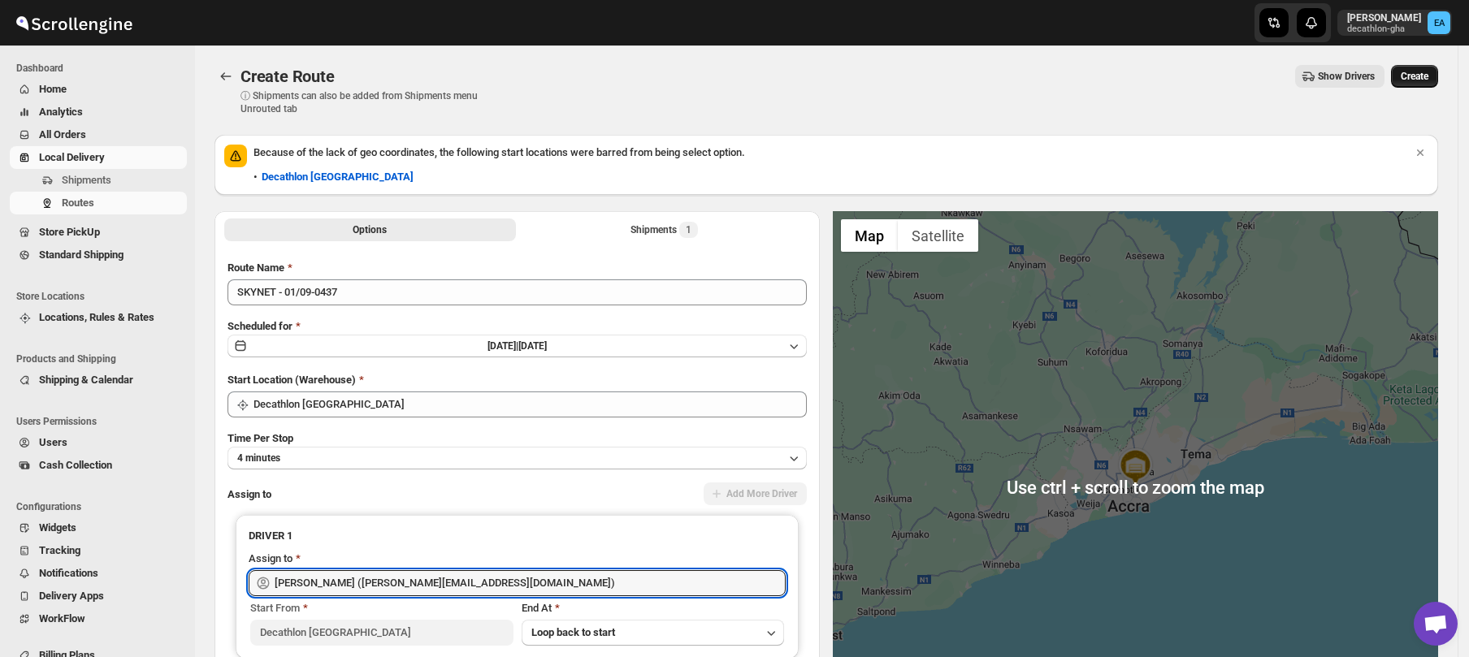
click at [1428, 78] on span "Create" at bounding box center [1414, 76] width 28 height 13
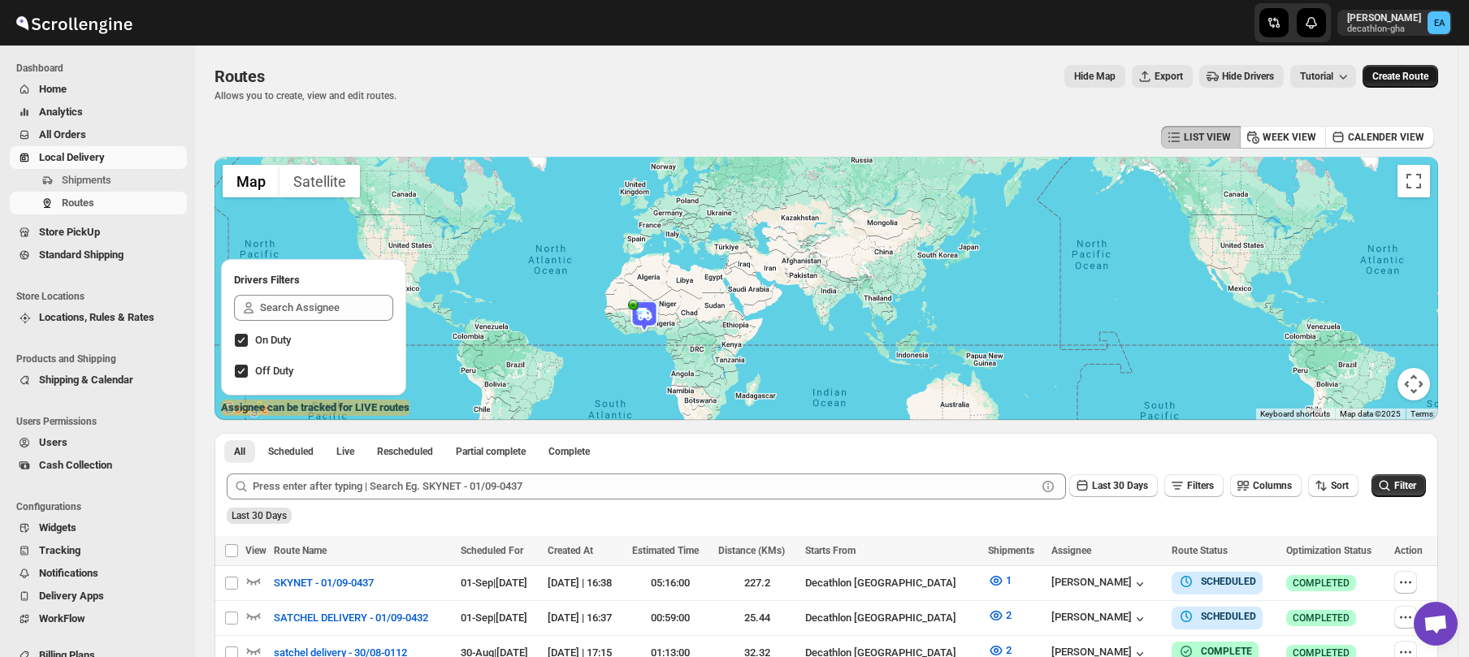
click at [1421, 80] on span "Create Route" at bounding box center [1400, 76] width 56 height 13
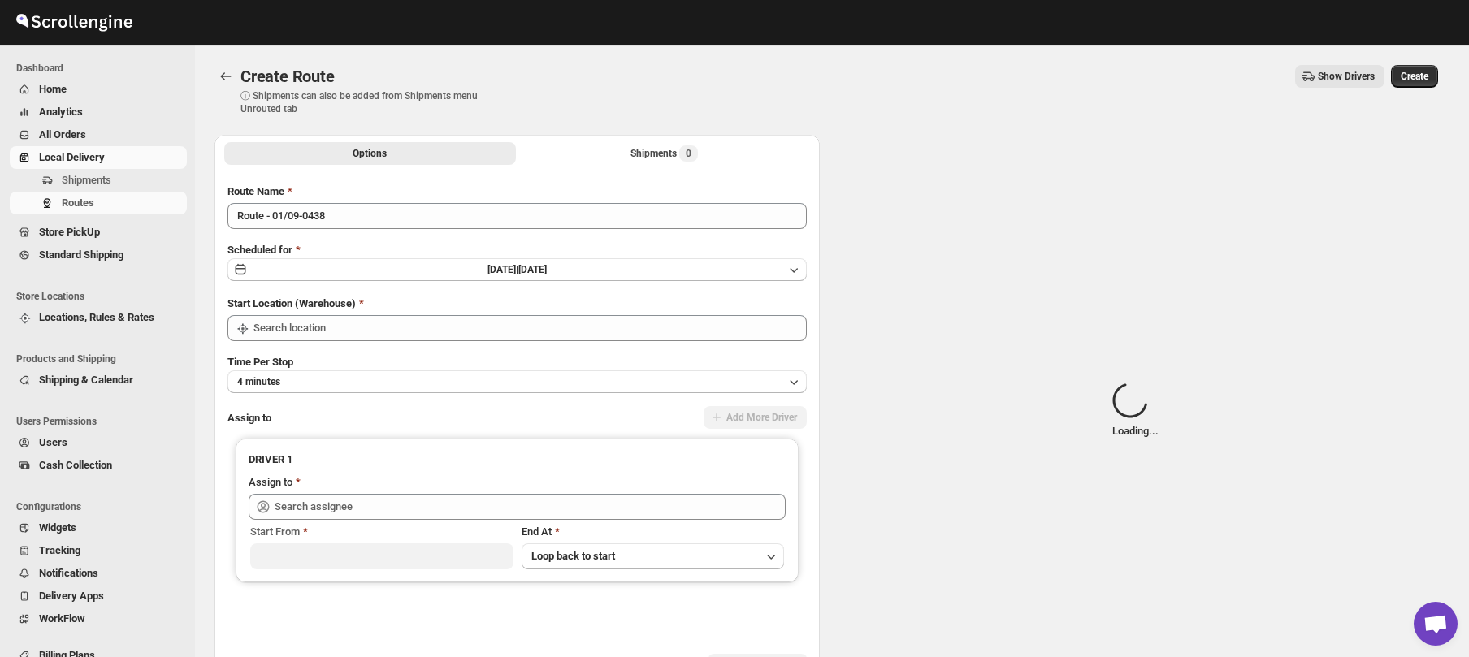
type input "Decathlon- [GEOGRAPHIC_DATA]"
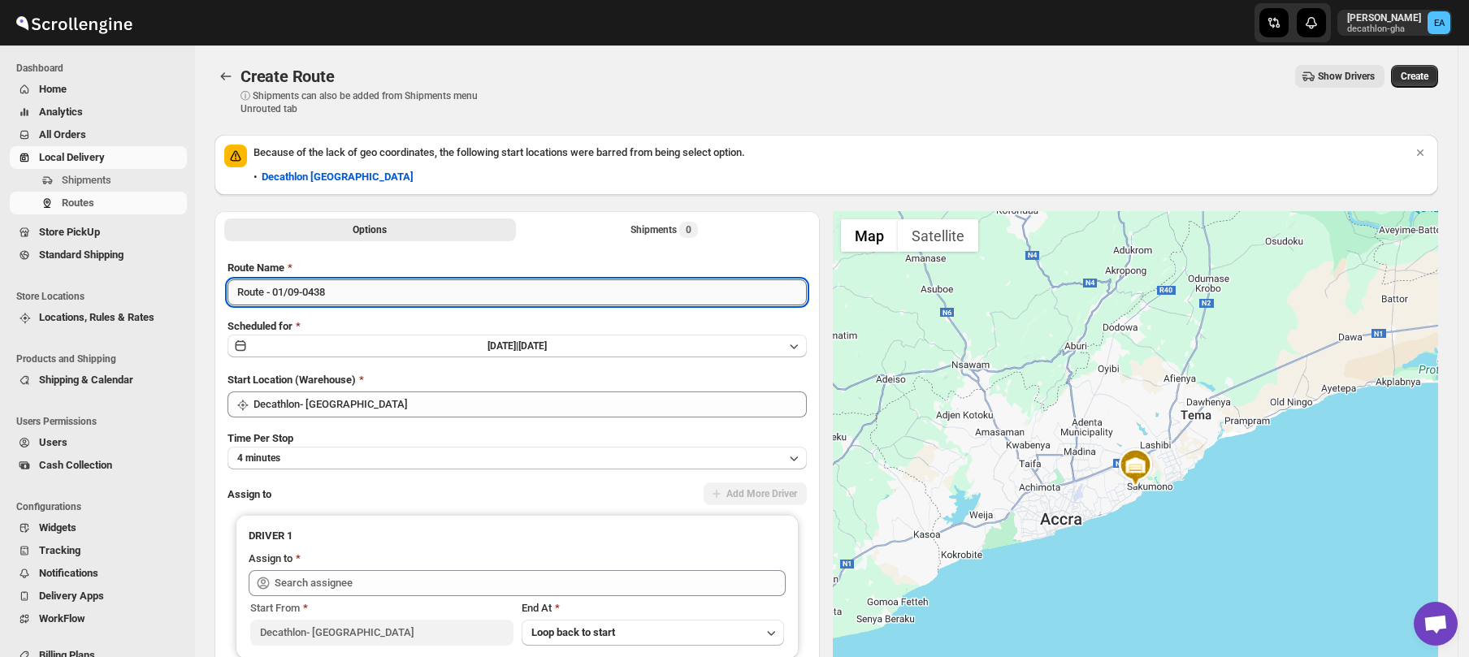
drag, startPoint x: 263, startPoint y: 292, endPoint x: 232, endPoint y: 292, distance: 30.9
click at [232, 292] on input "Route - 01/09-0438" at bounding box center [516, 292] width 579 height 26
type input "YANGO - 01/09-0438"
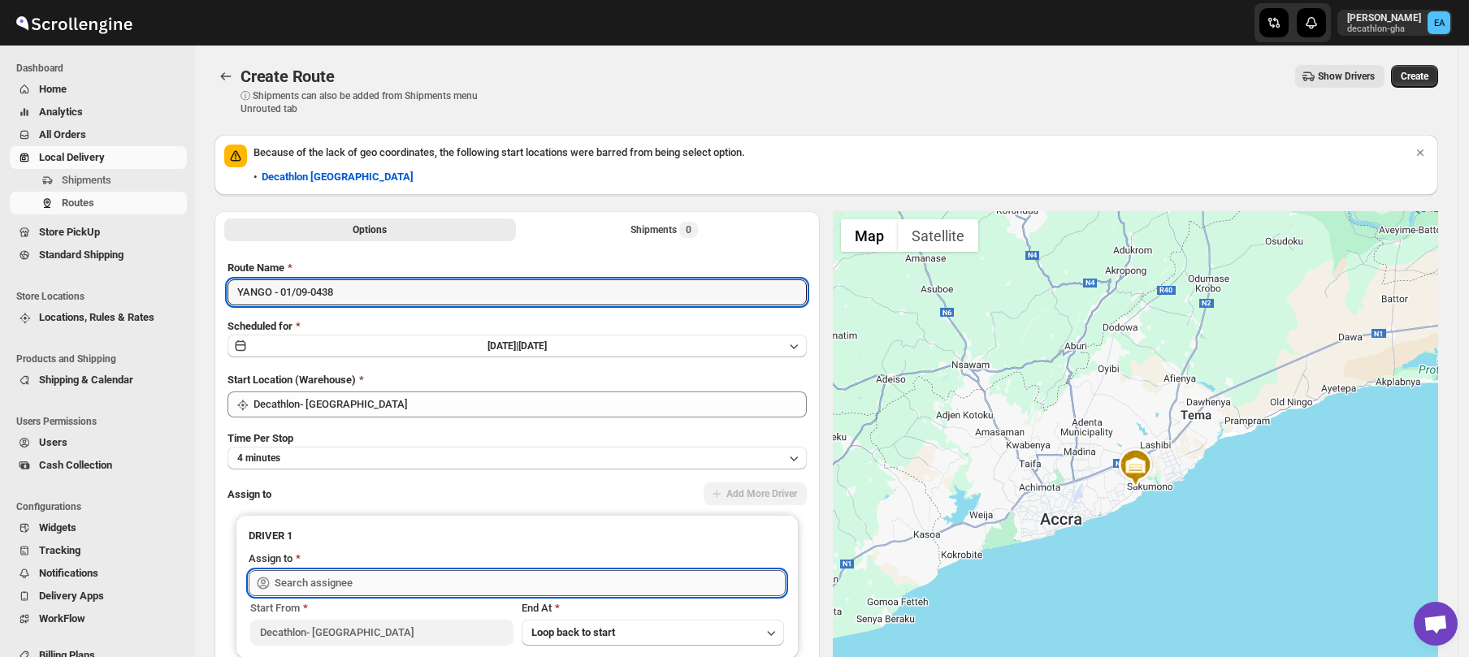
click at [325, 588] on input "text" at bounding box center [530, 583] width 511 height 26
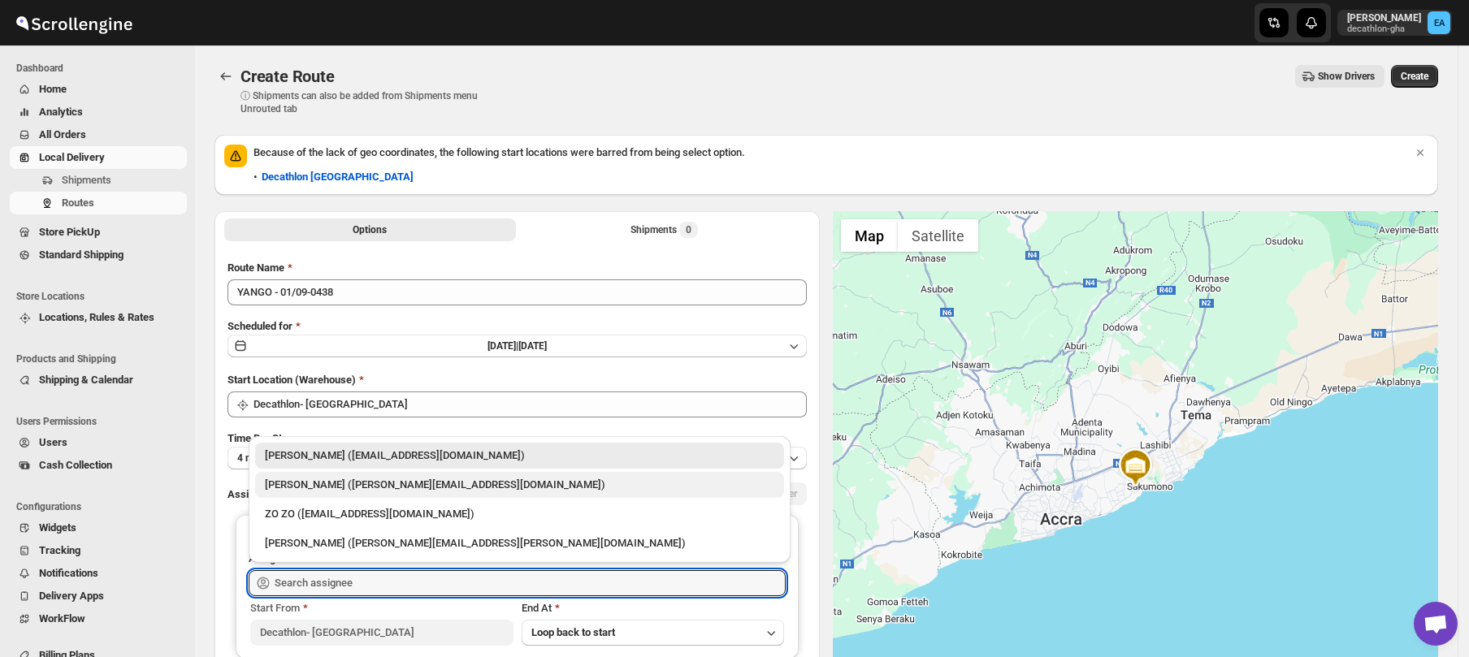
drag, startPoint x: 338, startPoint y: 486, endPoint x: 394, endPoint y: 499, distance: 57.5
click at [341, 486] on div "[PERSON_NAME] ([PERSON_NAME][EMAIL_ADDRESS][DOMAIN_NAME])" at bounding box center [519, 485] width 509 height 16
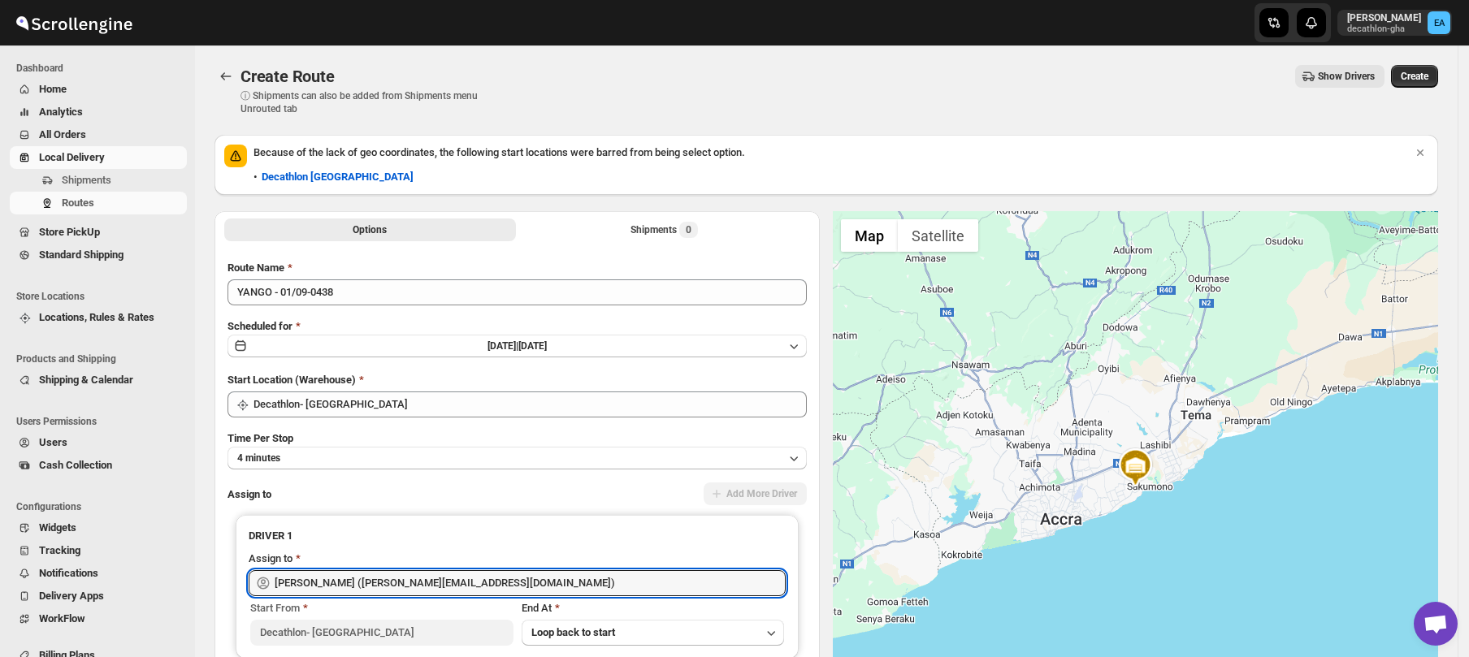
type input "[PERSON_NAME] ([PERSON_NAME][EMAIL_ADDRESS][DOMAIN_NAME])"
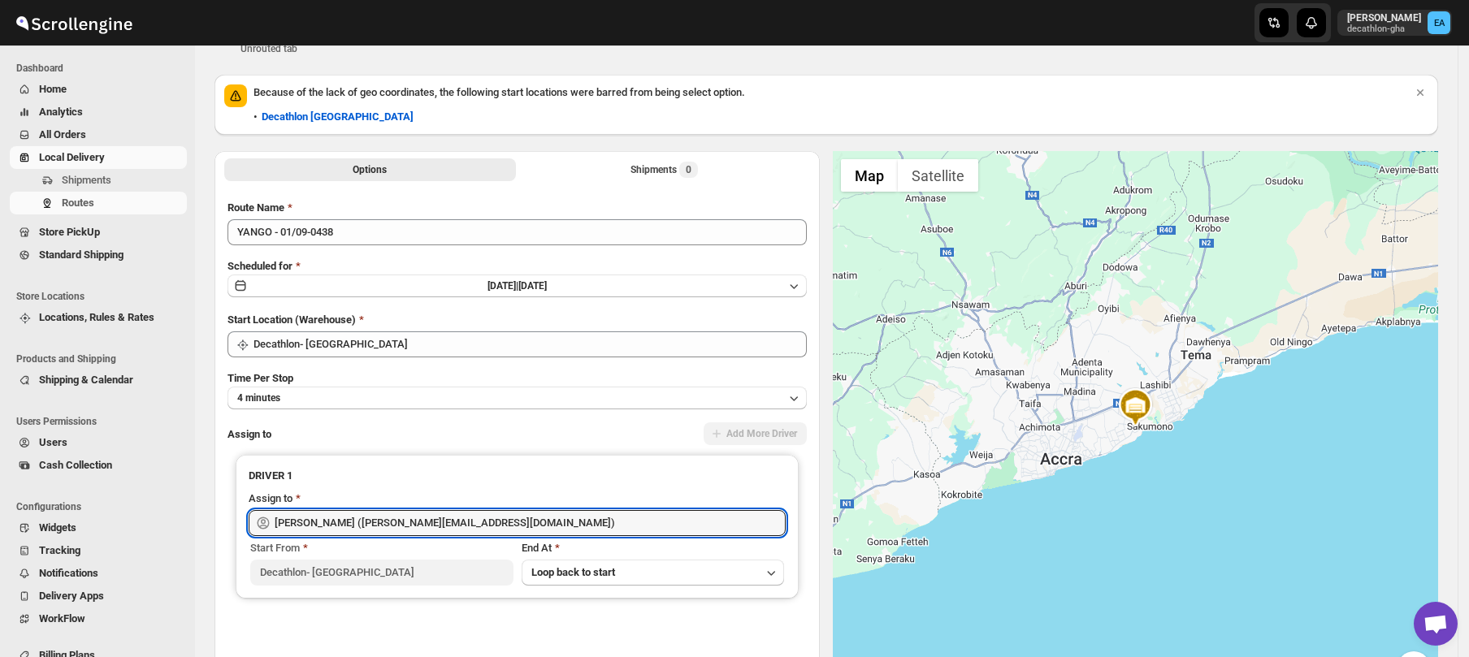
scroll to position [202, 0]
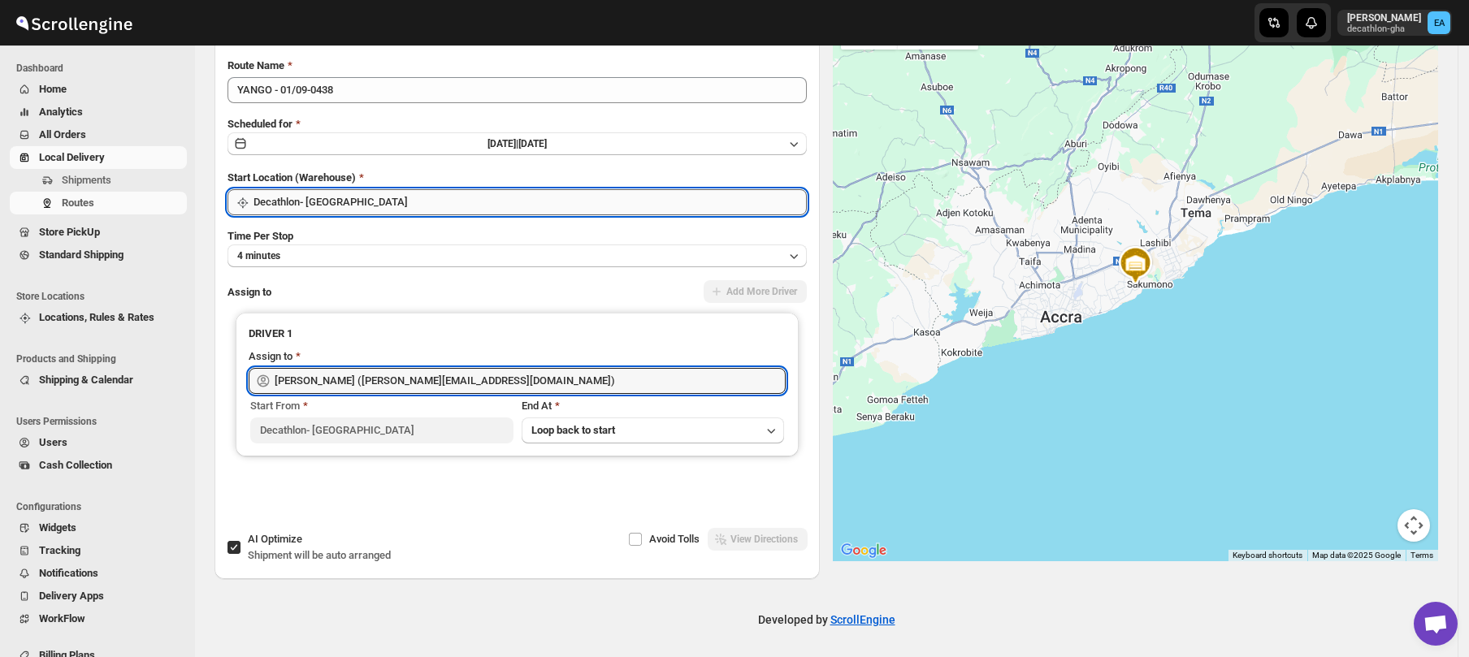
click at [346, 205] on input "Decathlon- [GEOGRAPHIC_DATA]" at bounding box center [529, 202] width 553 height 26
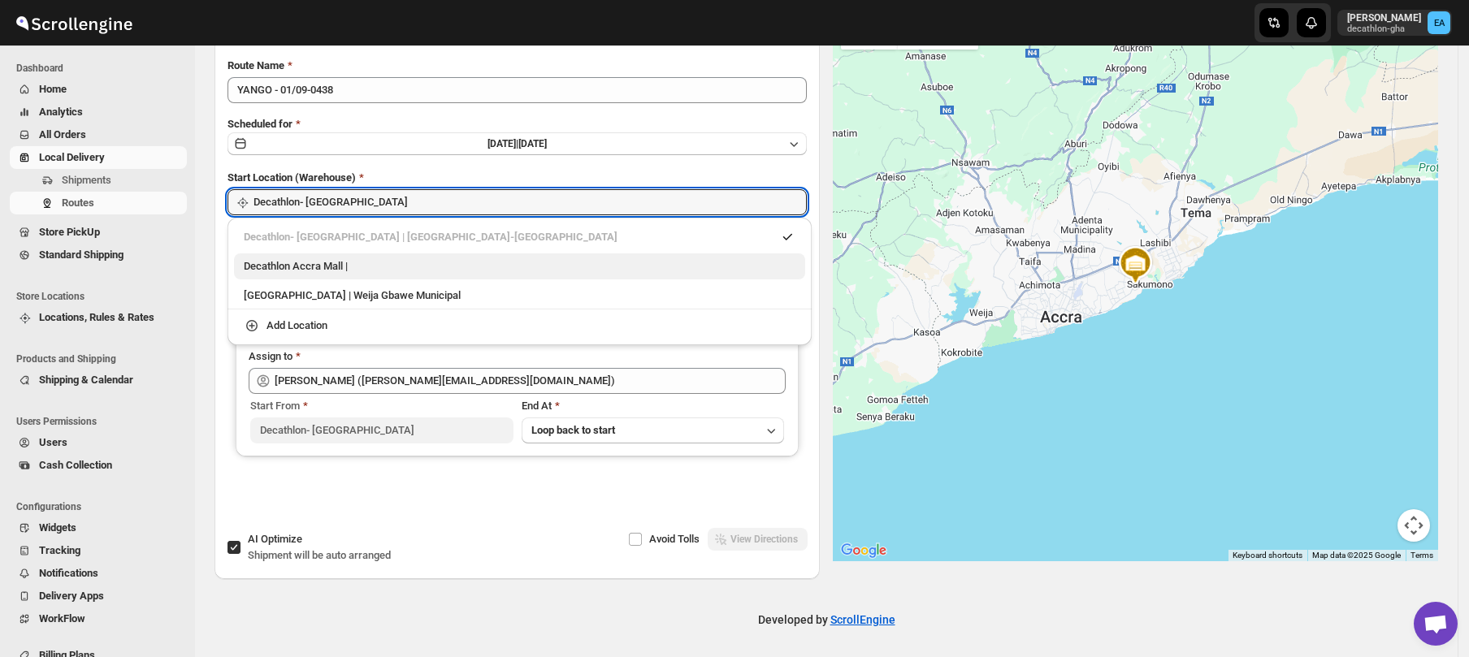
click at [319, 265] on div "Decathlon Accra Mall |" at bounding box center [520, 266] width 552 height 16
type input "Decathlon [GEOGRAPHIC_DATA]"
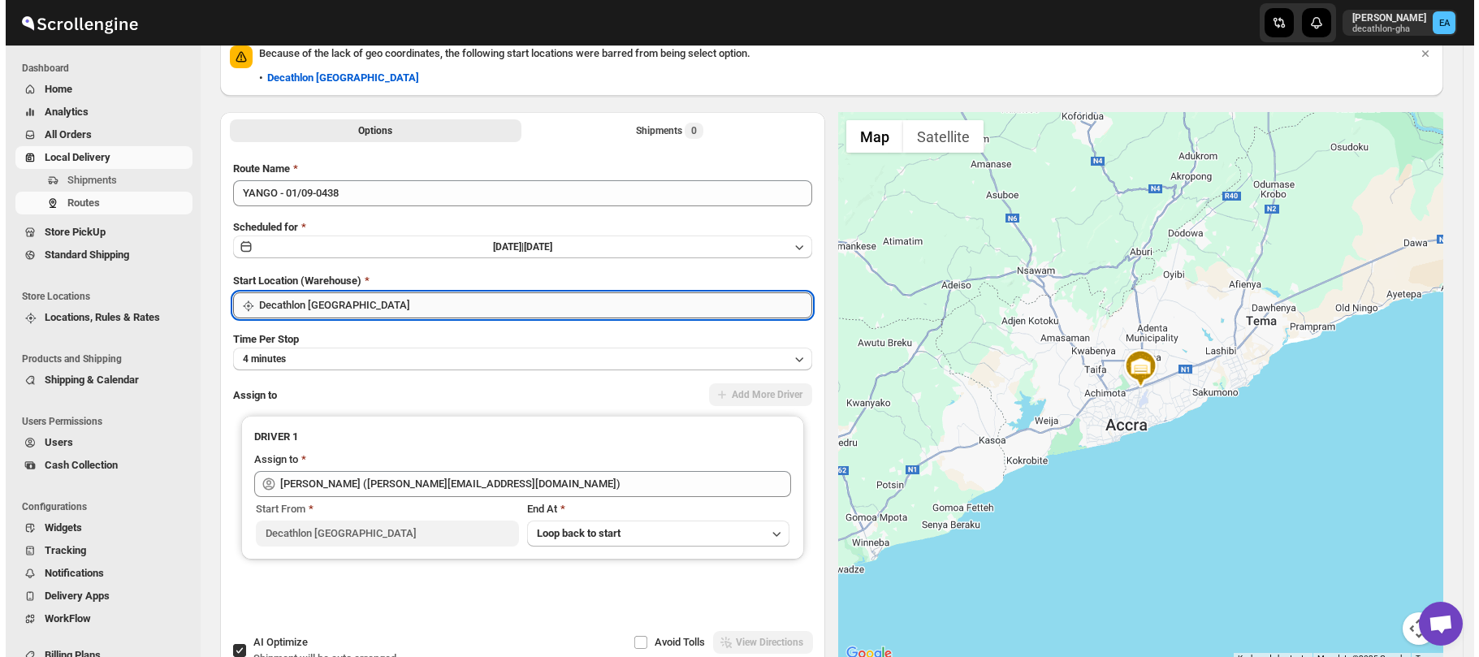
scroll to position [0, 0]
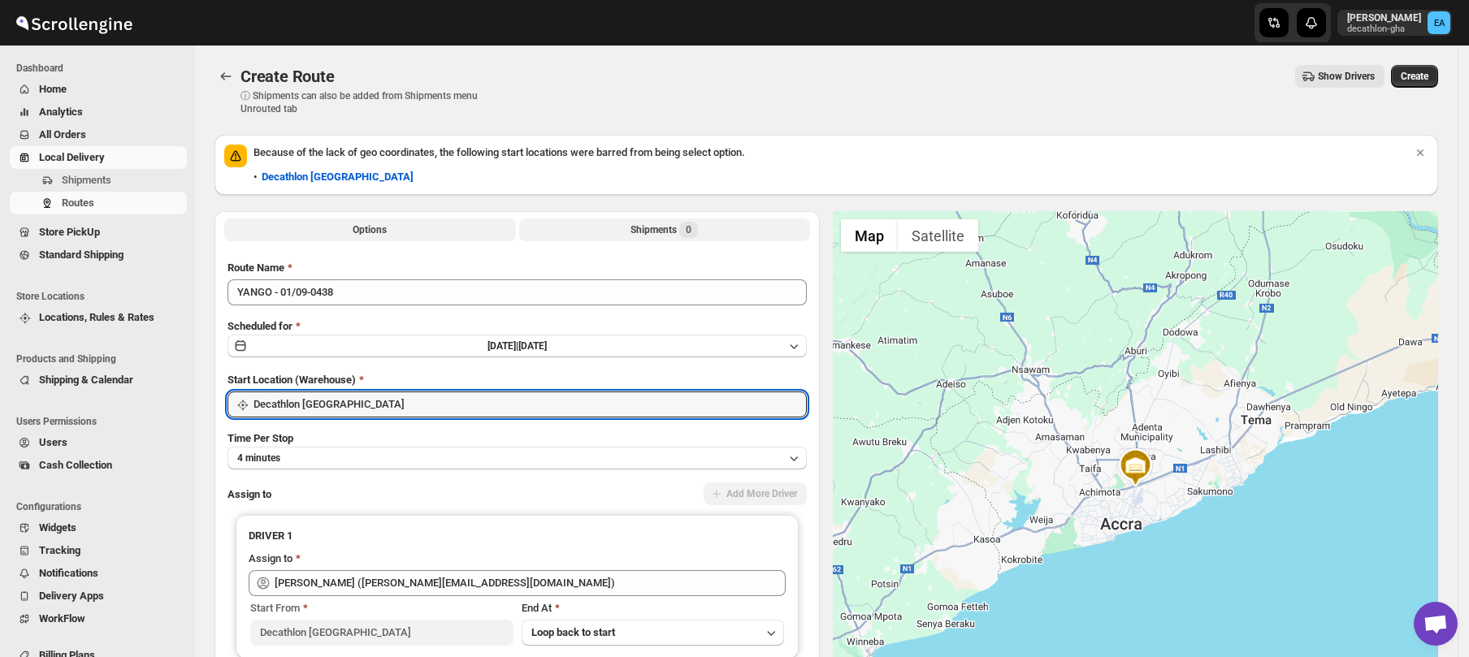
click at [631, 226] on button "Shipments 0" at bounding box center [665, 230] width 292 height 23
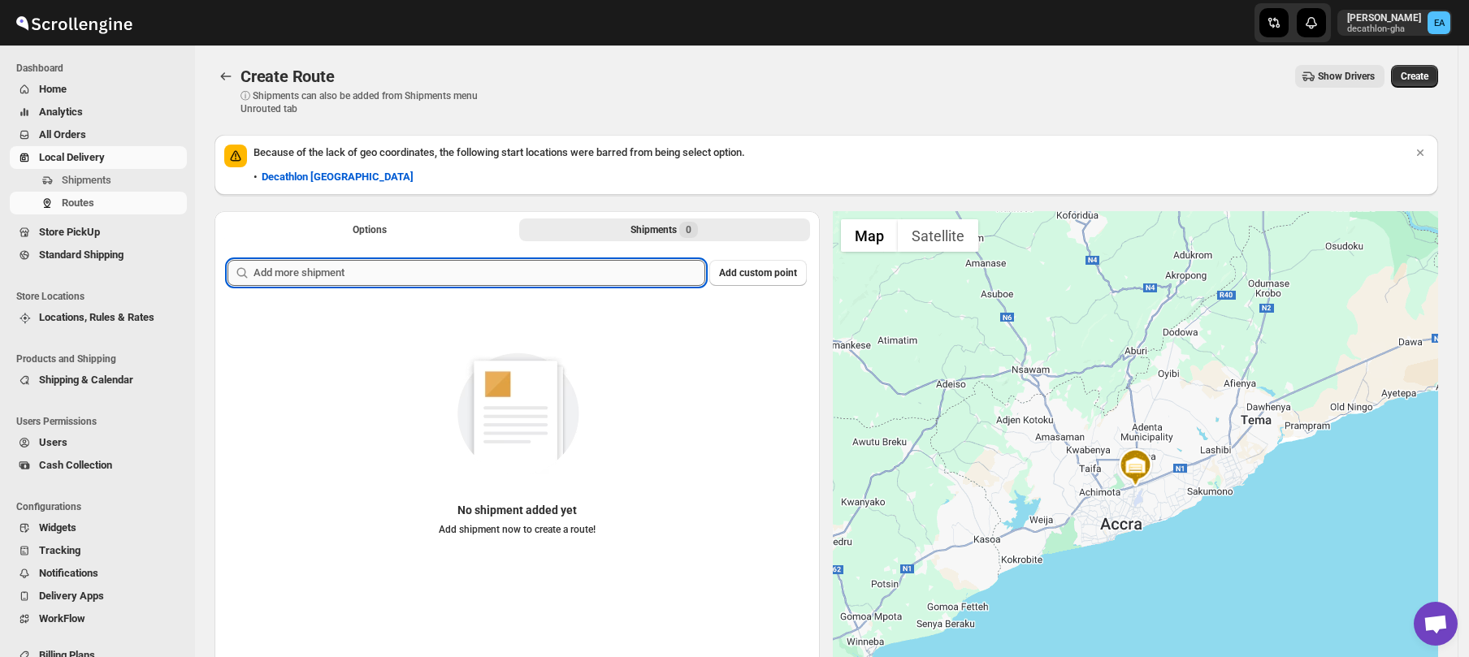
click at [615, 273] on input "text" at bounding box center [479, 273] width 452 height 26
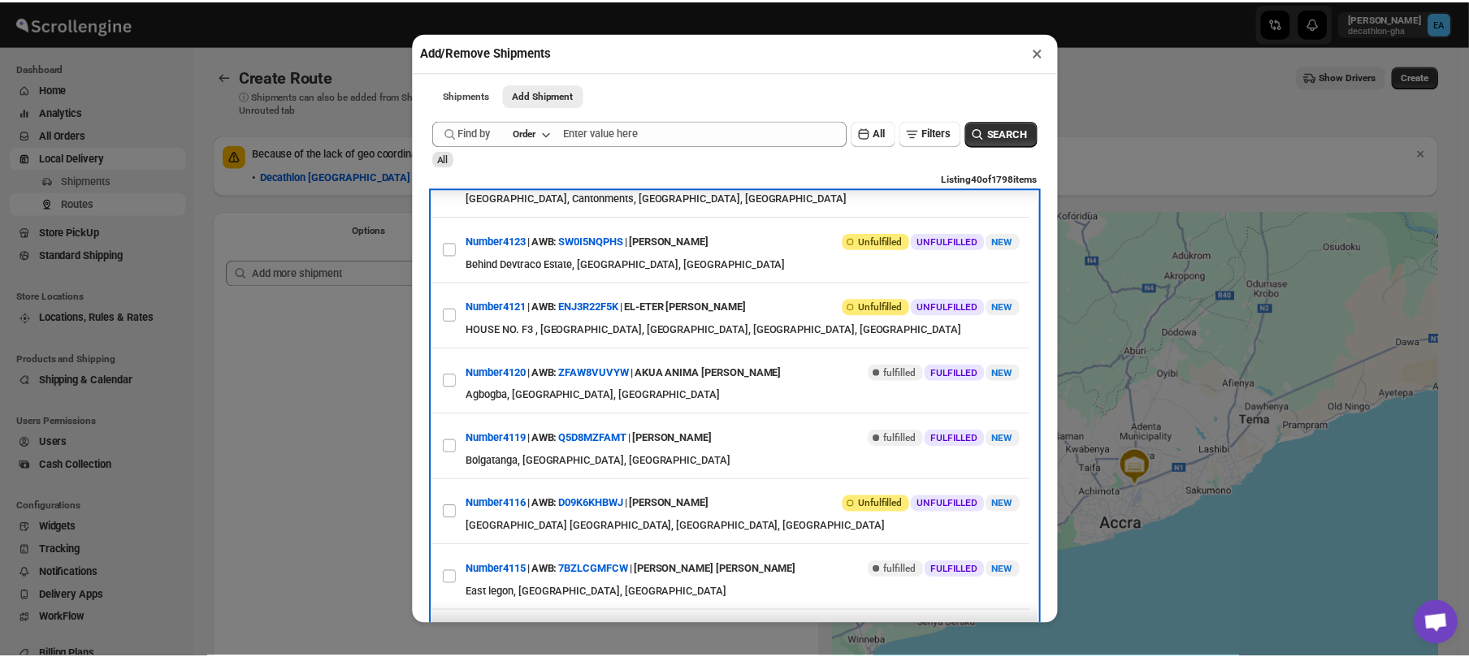
scroll to position [303, 0]
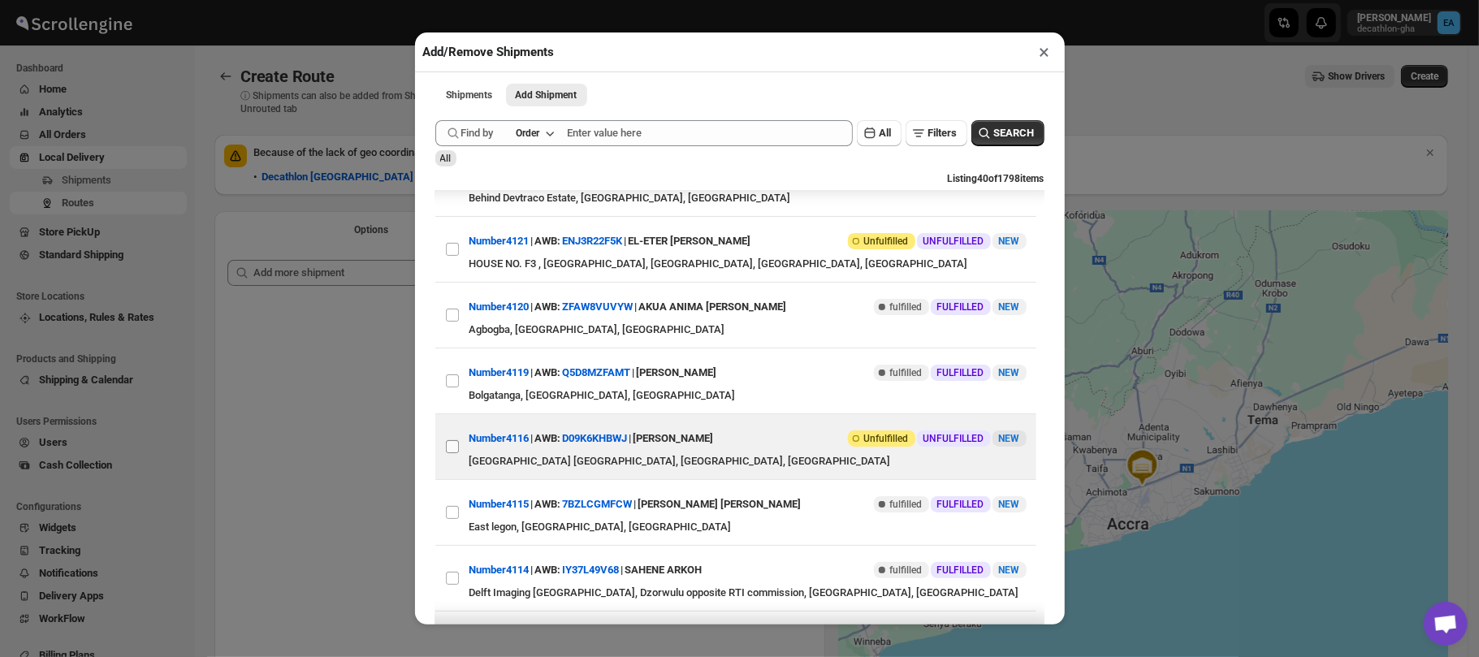
click at [450, 452] on input "View details for 68b20519c0fa9a00bc70e4a2" at bounding box center [452, 446] width 13 height 13
checkbox input "true"
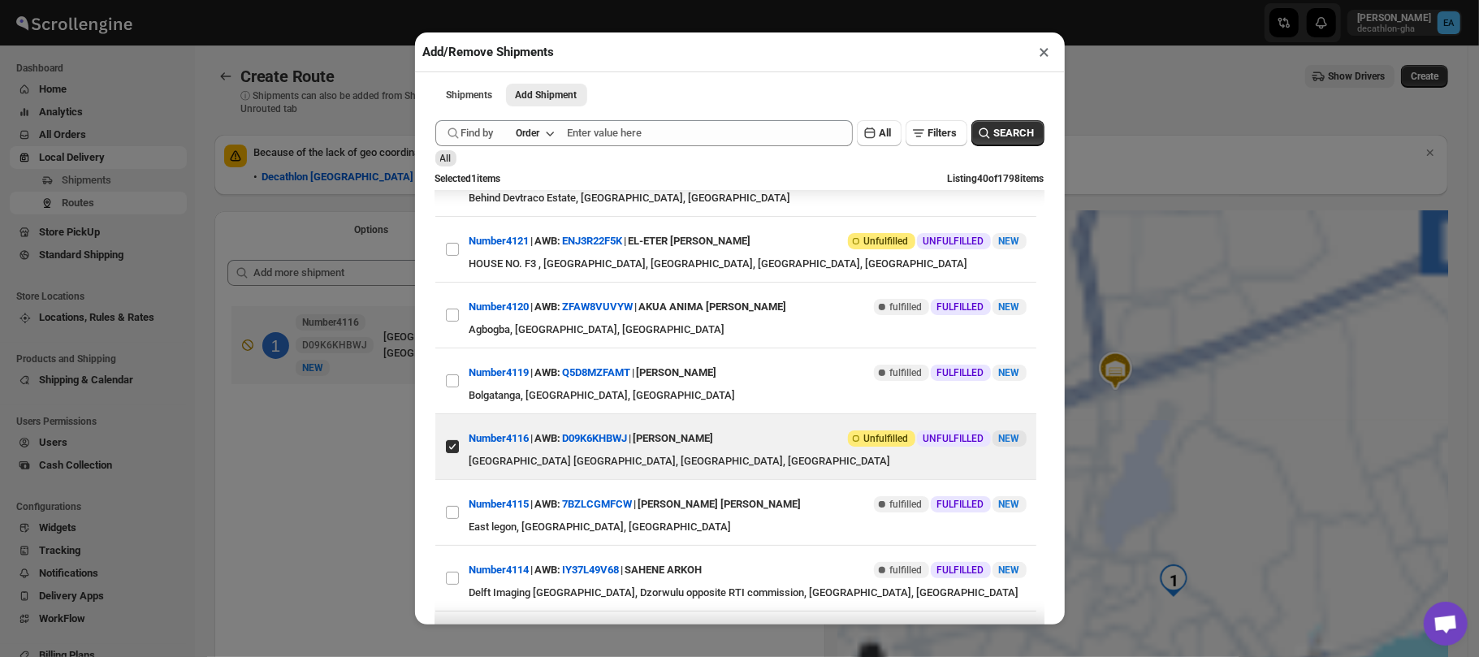
click at [1132, 131] on div "Add/Remove Shipments × Shipments Add Shipment More views Shipments Add Shipment…" at bounding box center [739, 328] width 1479 height 657
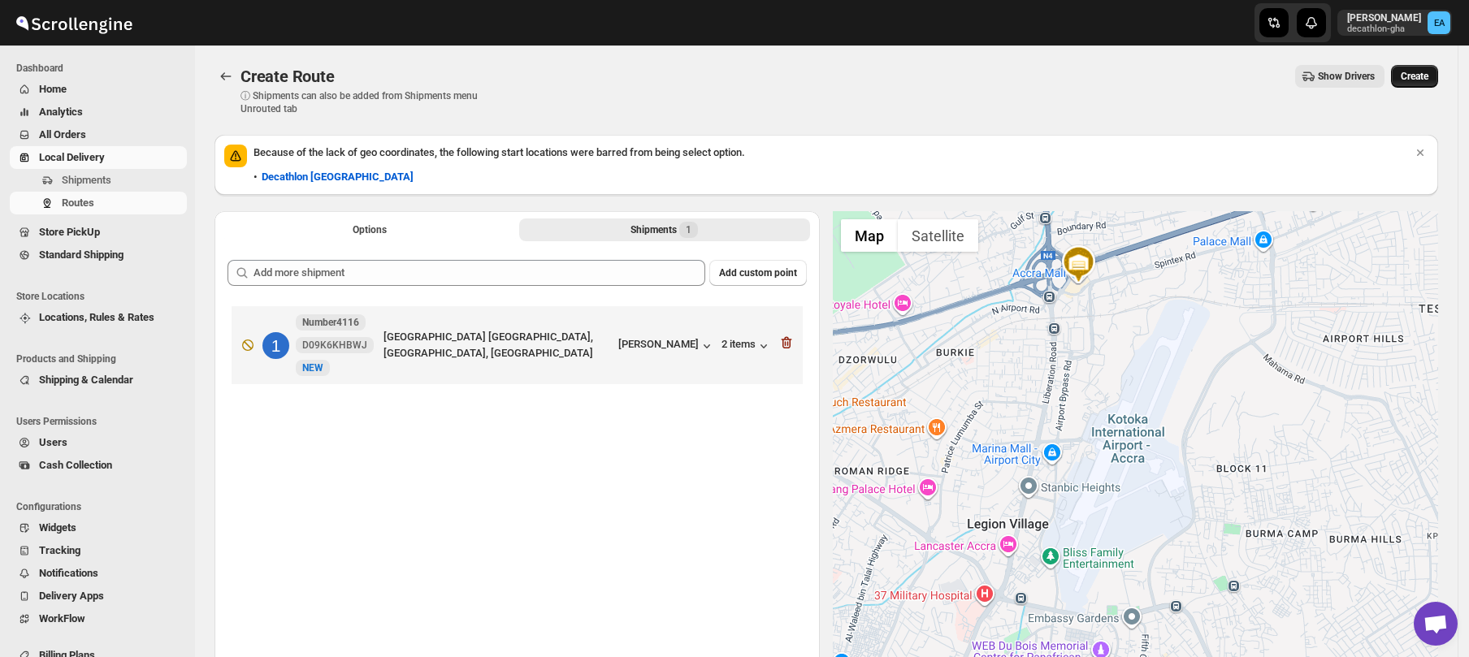
click at [1420, 73] on span "Create" at bounding box center [1414, 76] width 28 height 13
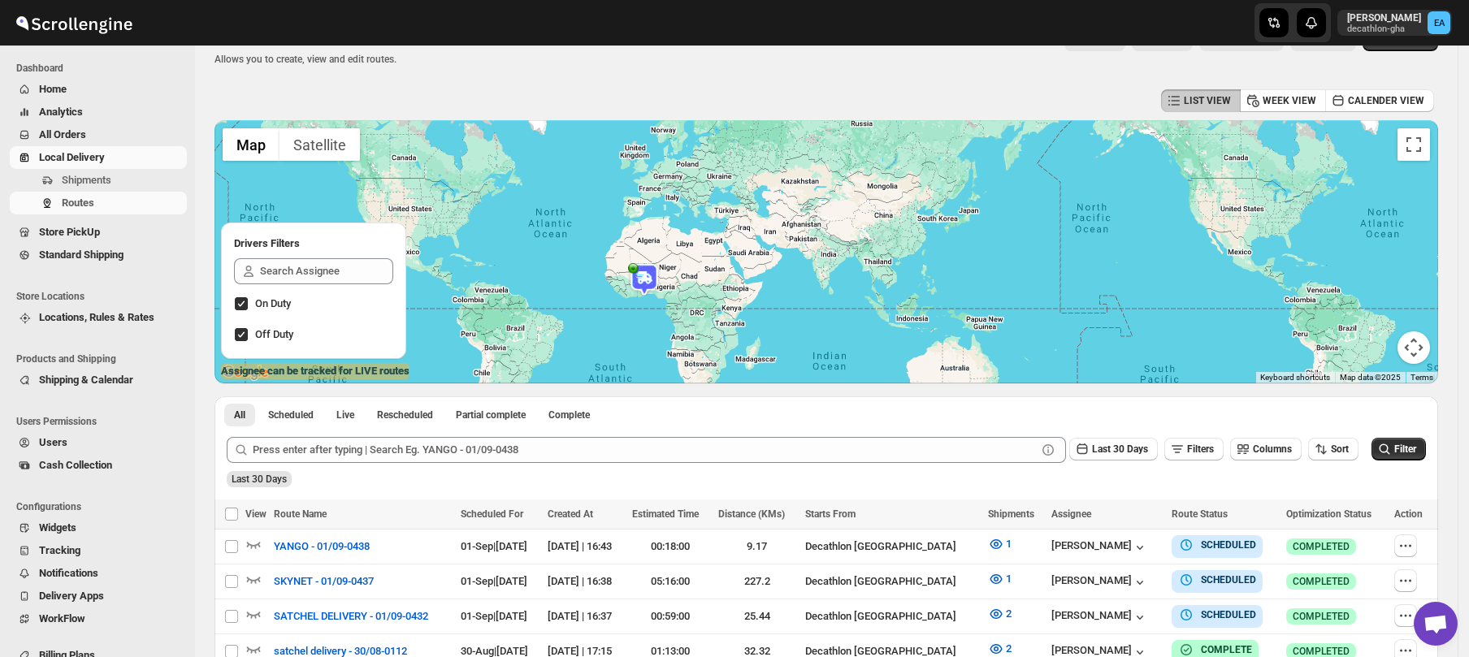
scroll to position [47, 0]
